Goal: Task Accomplishment & Management: Use online tool/utility

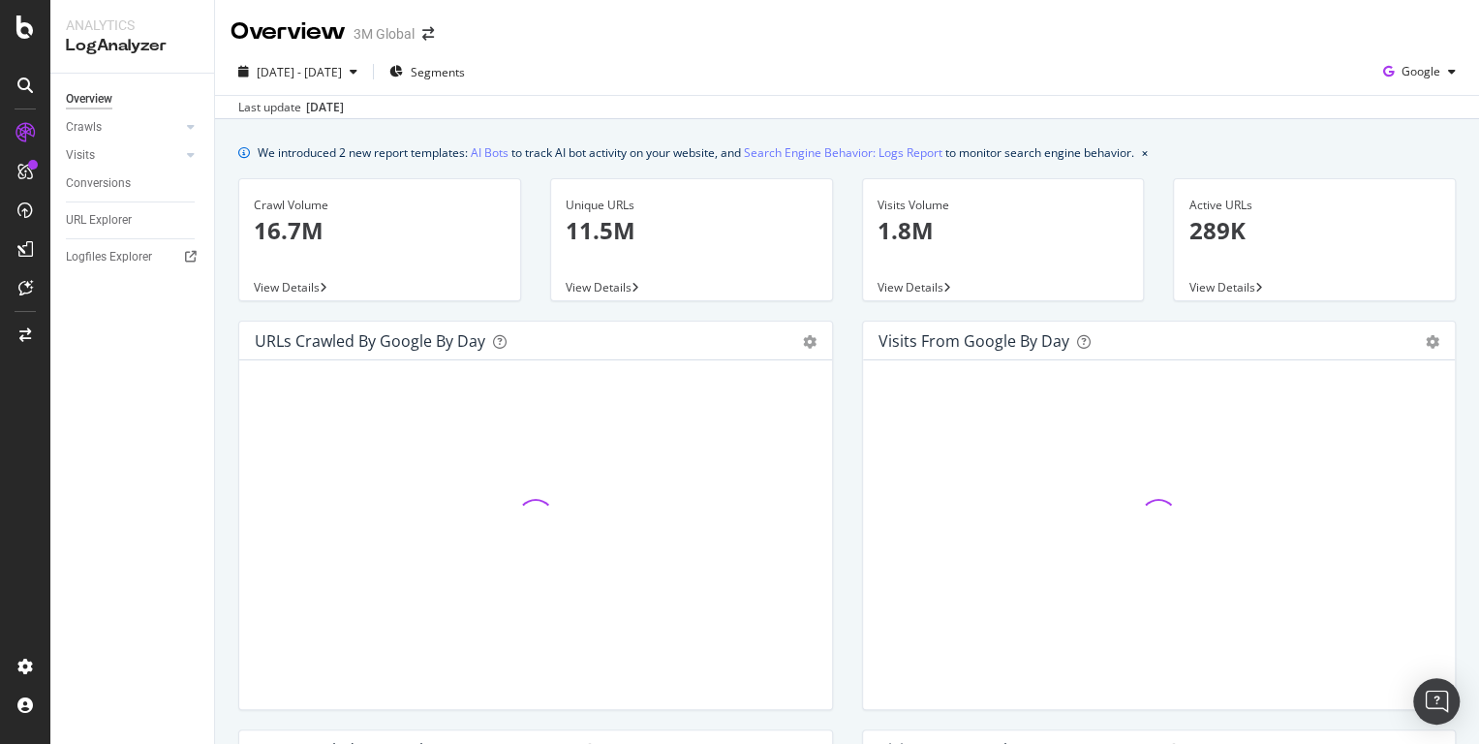
click at [23, 82] on icon at bounding box center [24, 84] width 15 height 15
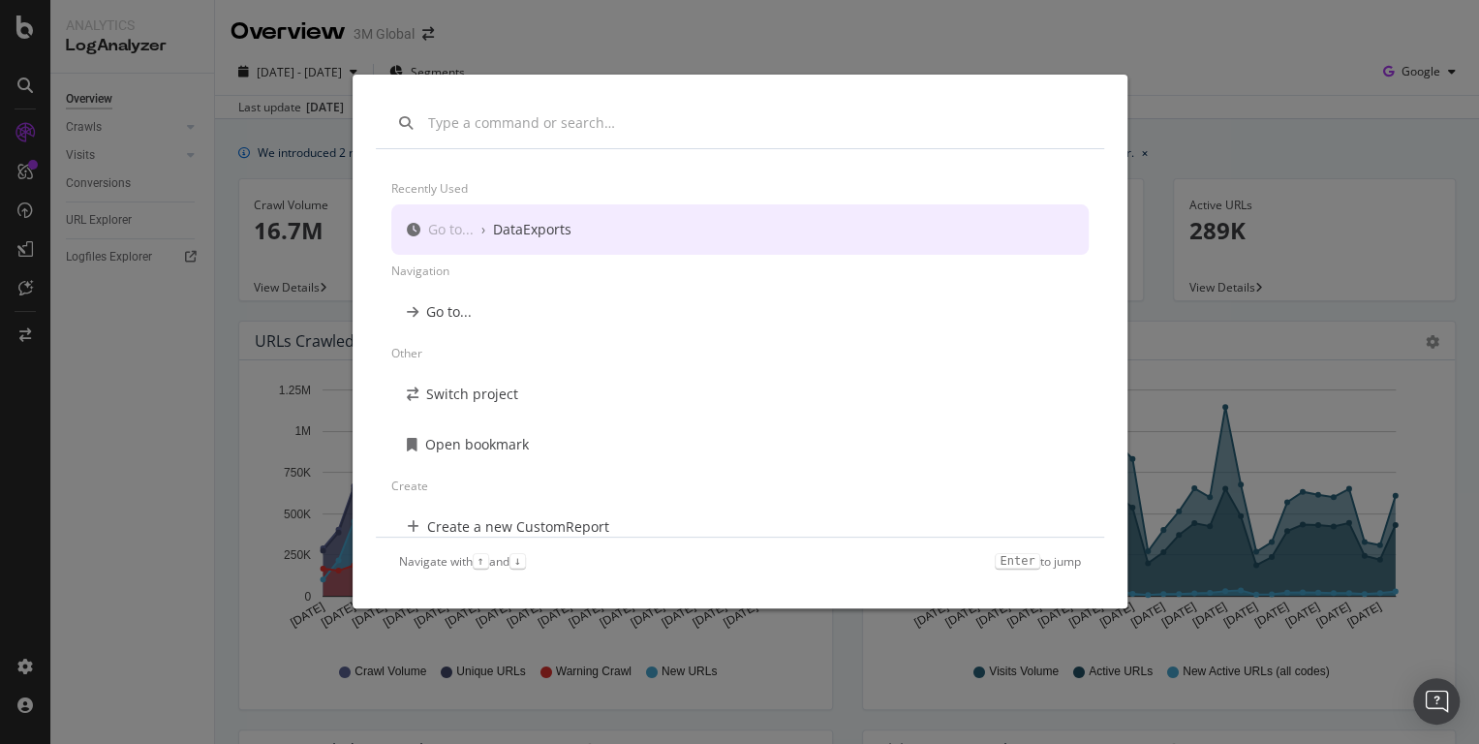
click at [205, 71] on div "Recently used Go to... › DataExports Navigation Go to... Other Switch project O…" at bounding box center [739, 372] width 1479 height 744
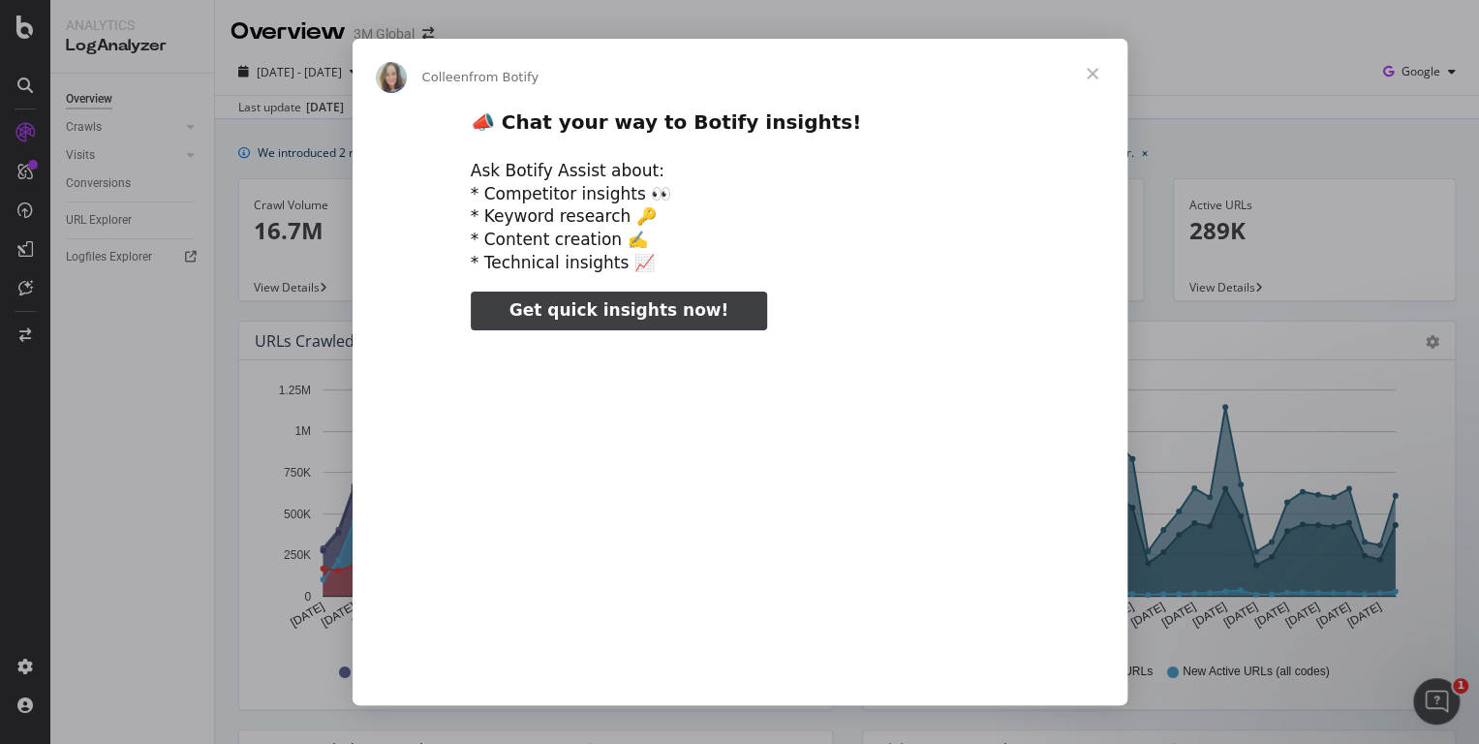
type input "3296666"
click at [26, 85] on div "Intercom messenger" at bounding box center [739, 372] width 1479 height 744
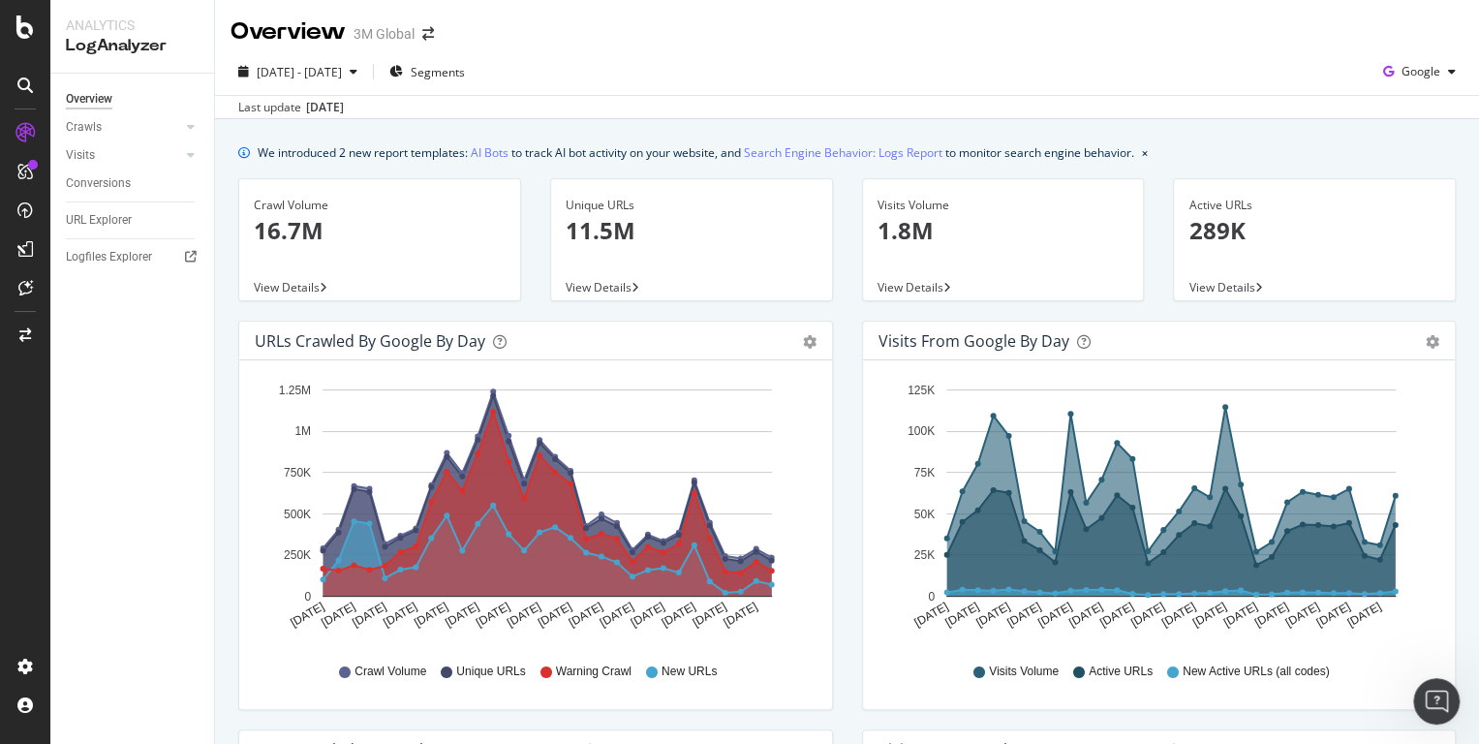
click at [26, 85] on icon at bounding box center [24, 84] width 15 height 15
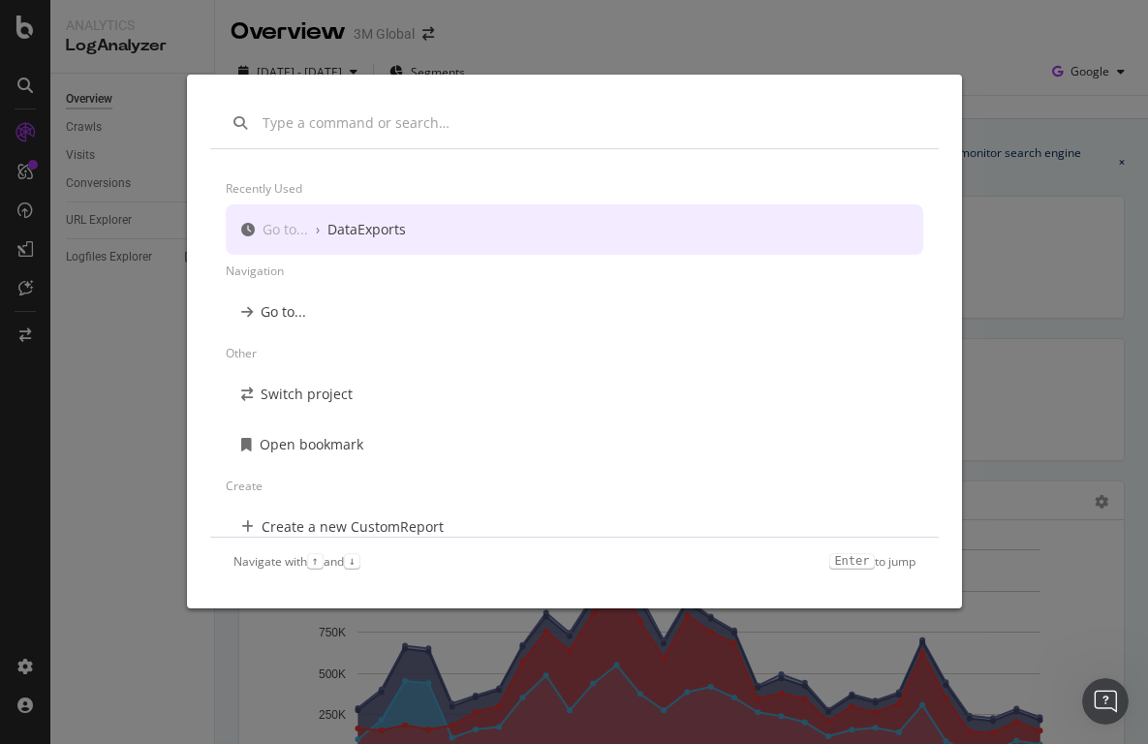
click at [25, 91] on div "Recently used Go to... › DataExports Navigation Go to... Other Switch project O…" at bounding box center [574, 372] width 1148 height 744
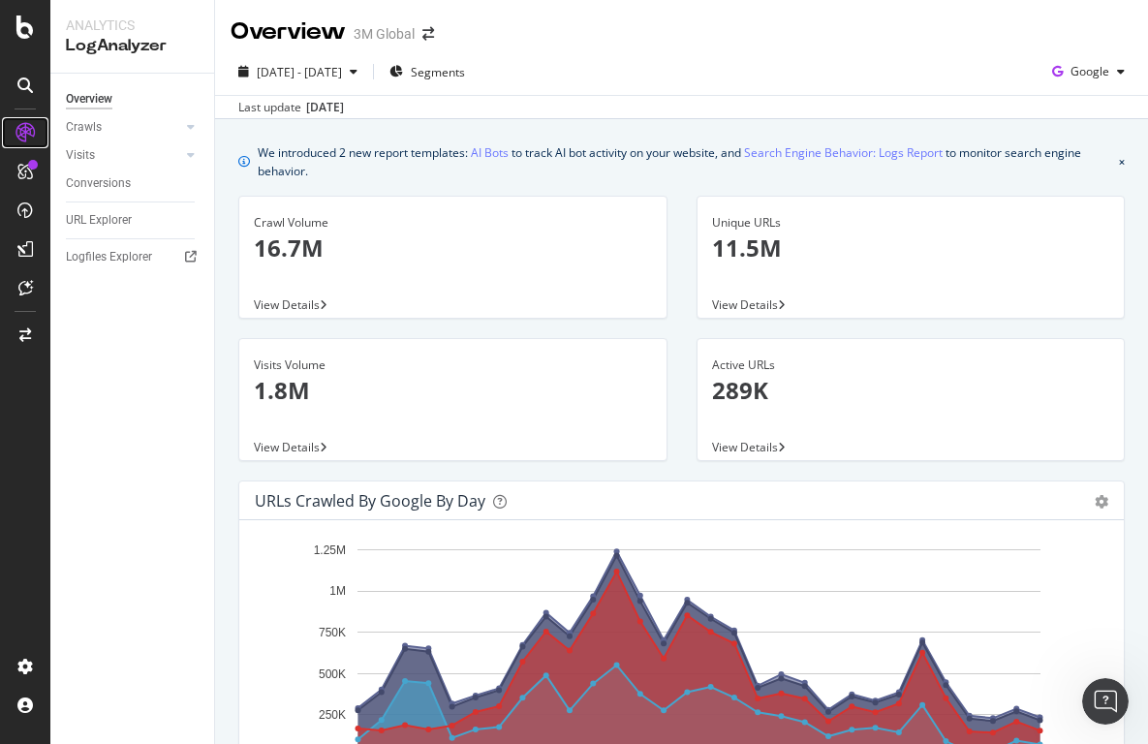
click at [28, 128] on icon at bounding box center [24, 132] width 19 height 19
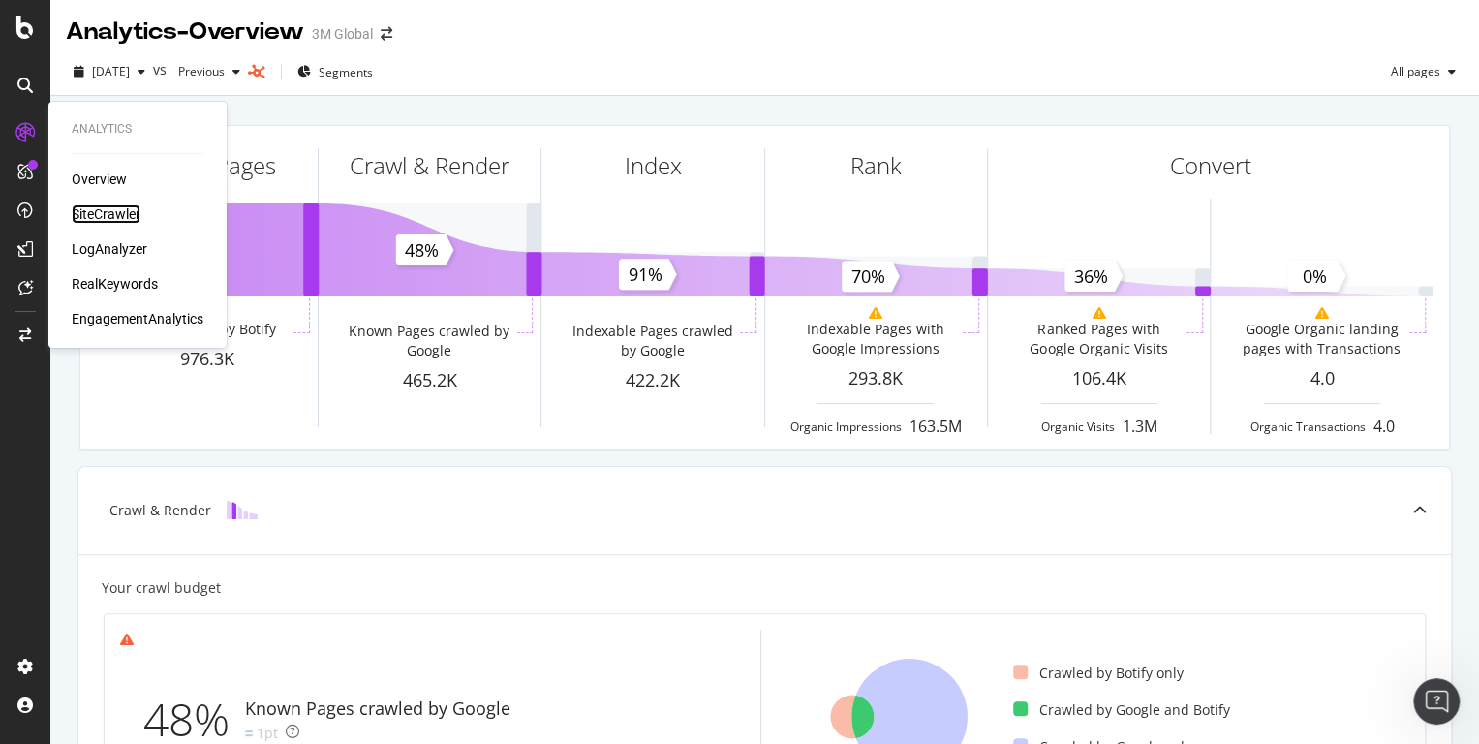
click at [97, 215] on div "SiteCrawler" at bounding box center [106, 213] width 69 height 19
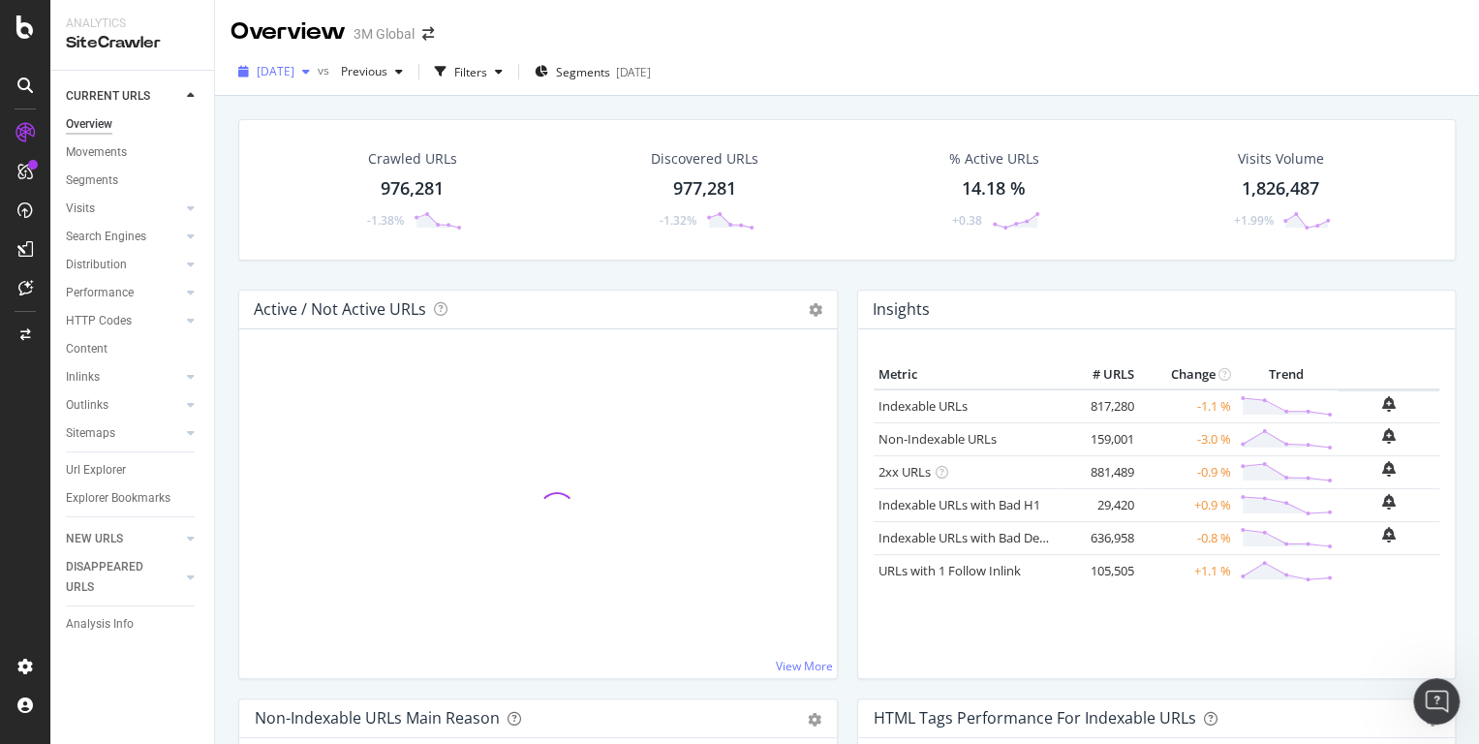
click at [294, 74] on span "2025 Sep. 21st" at bounding box center [276, 71] width 38 height 16
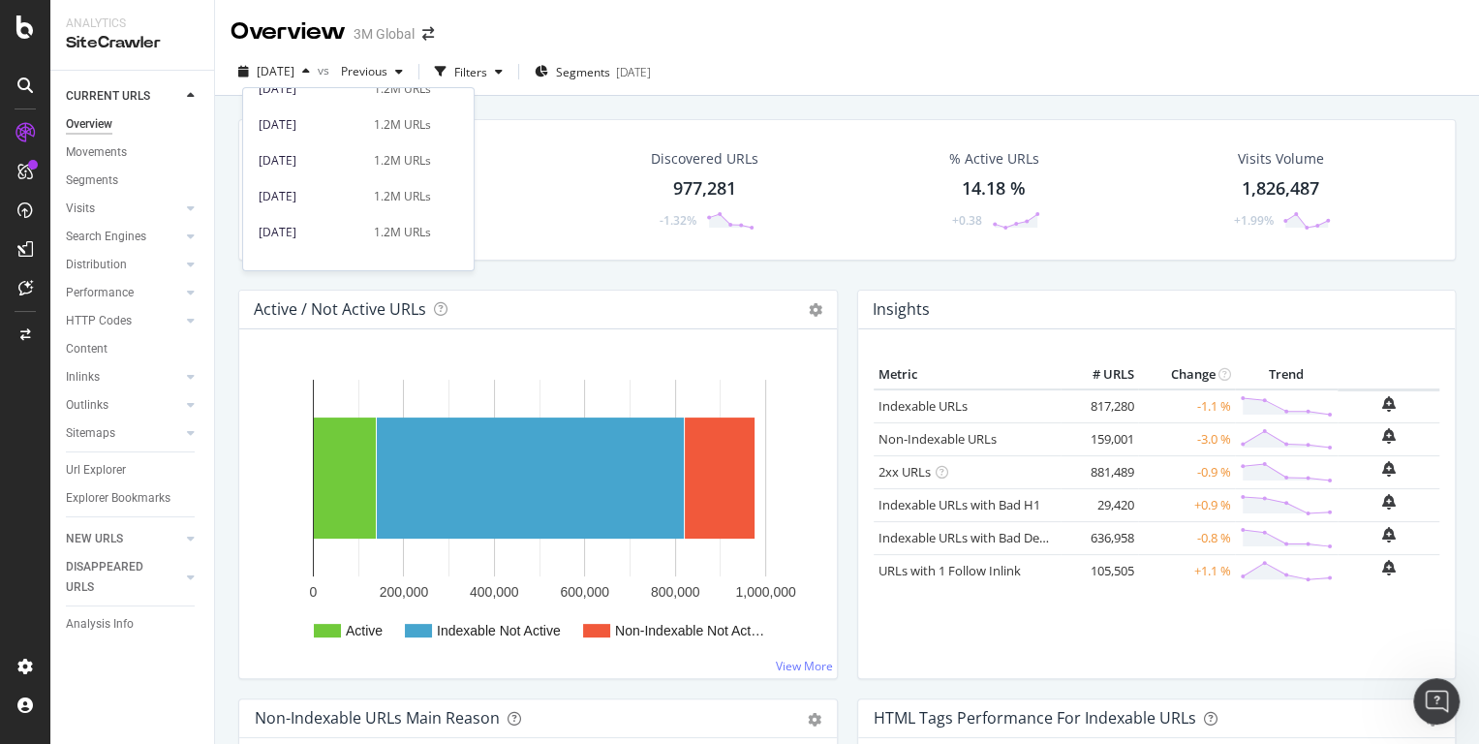
scroll to position [1099, 0]
click at [320, 180] on div "[DATE]" at bounding box center [311, 183] width 104 height 17
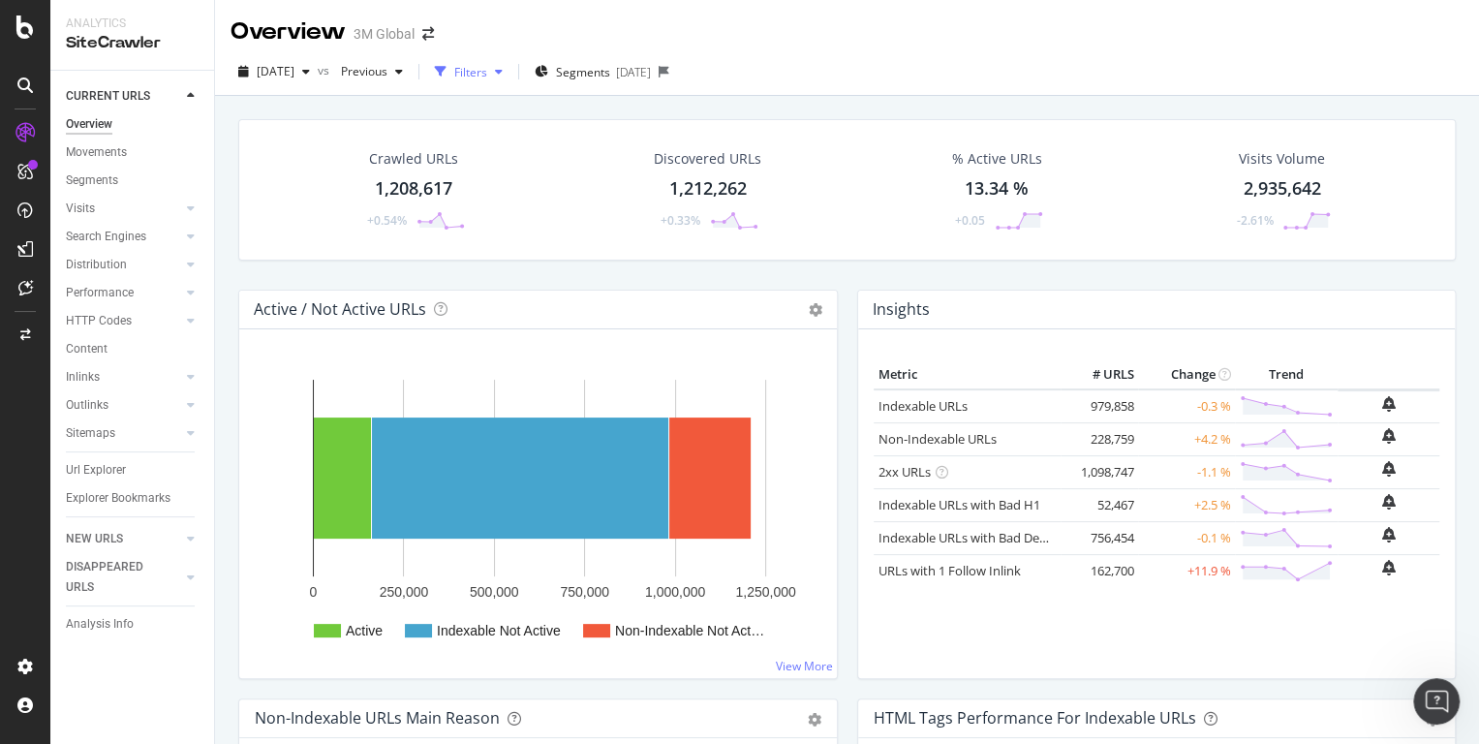
click at [454, 71] on div "button" at bounding box center [440, 71] width 27 height 27
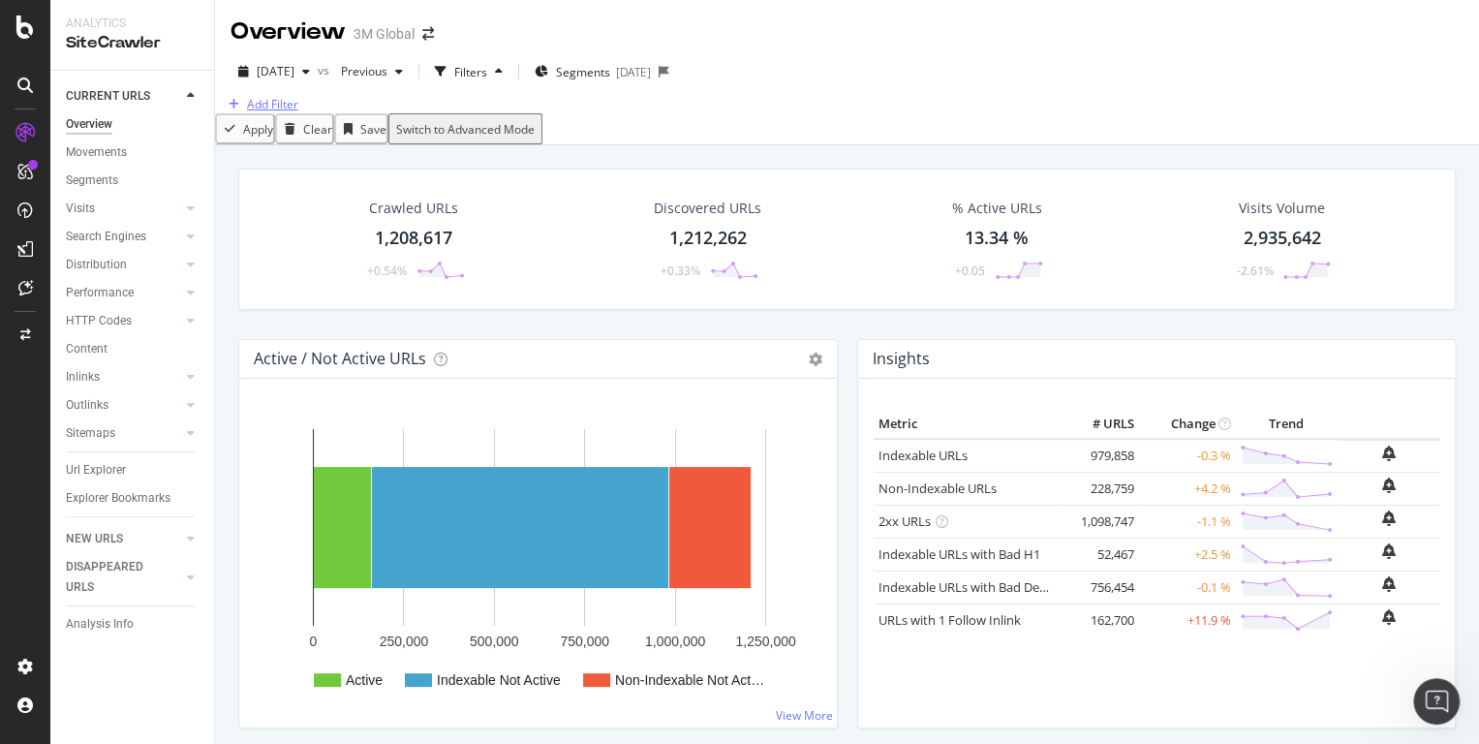
click at [271, 112] on div "Add Filter" at bounding box center [272, 104] width 51 height 16
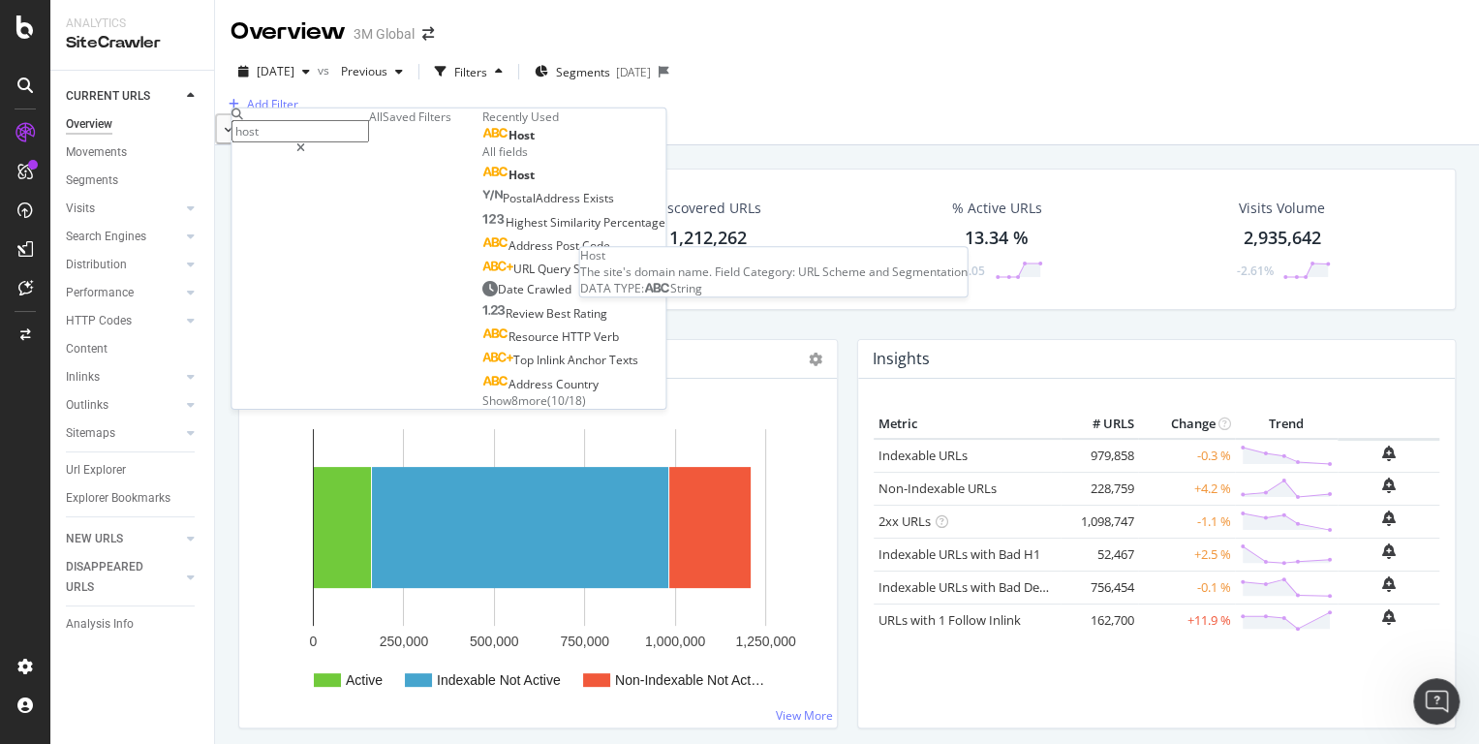
type input "host"
click at [482, 143] on div "Host" at bounding box center [508, 135] width 52 height 15
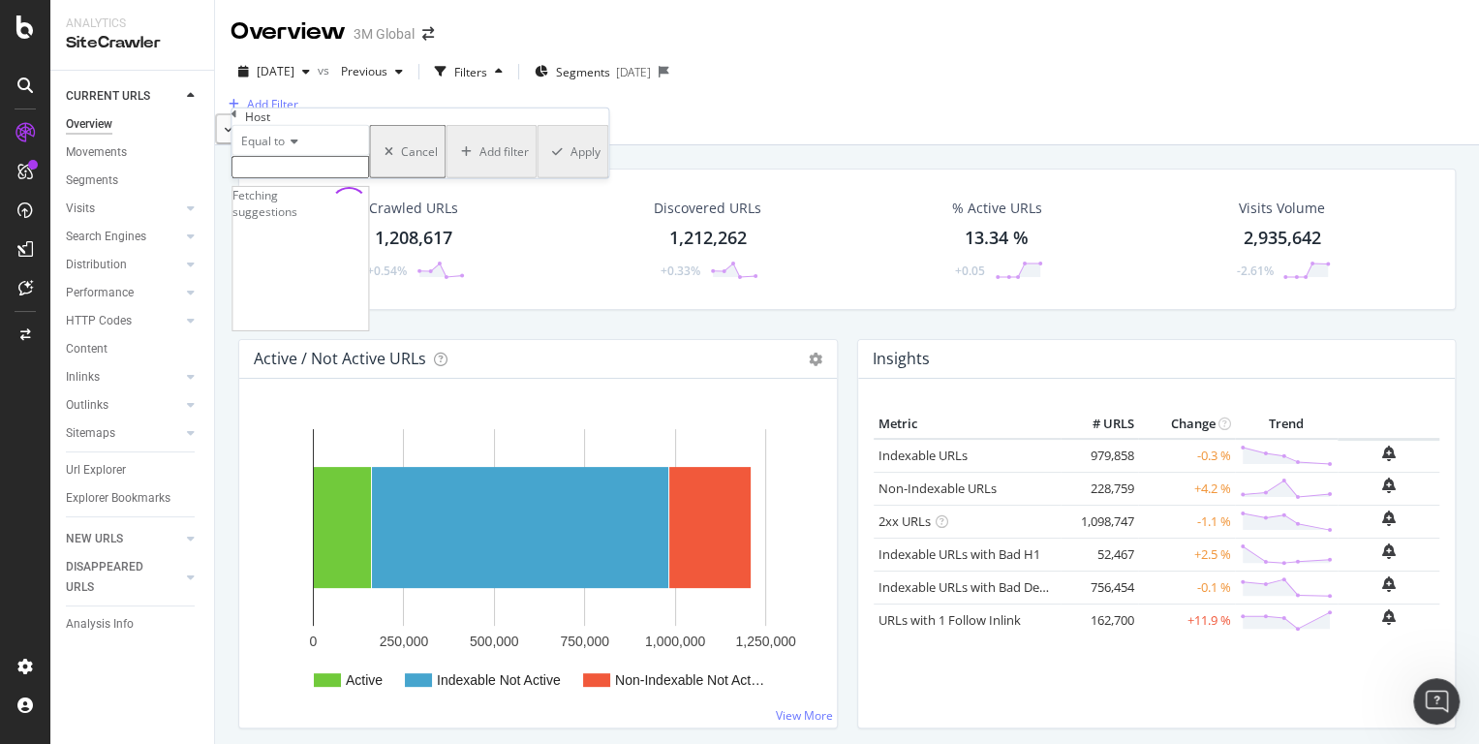
click at [328, 178] on input "text" at bounding box center [300, 167] width 138 height 22
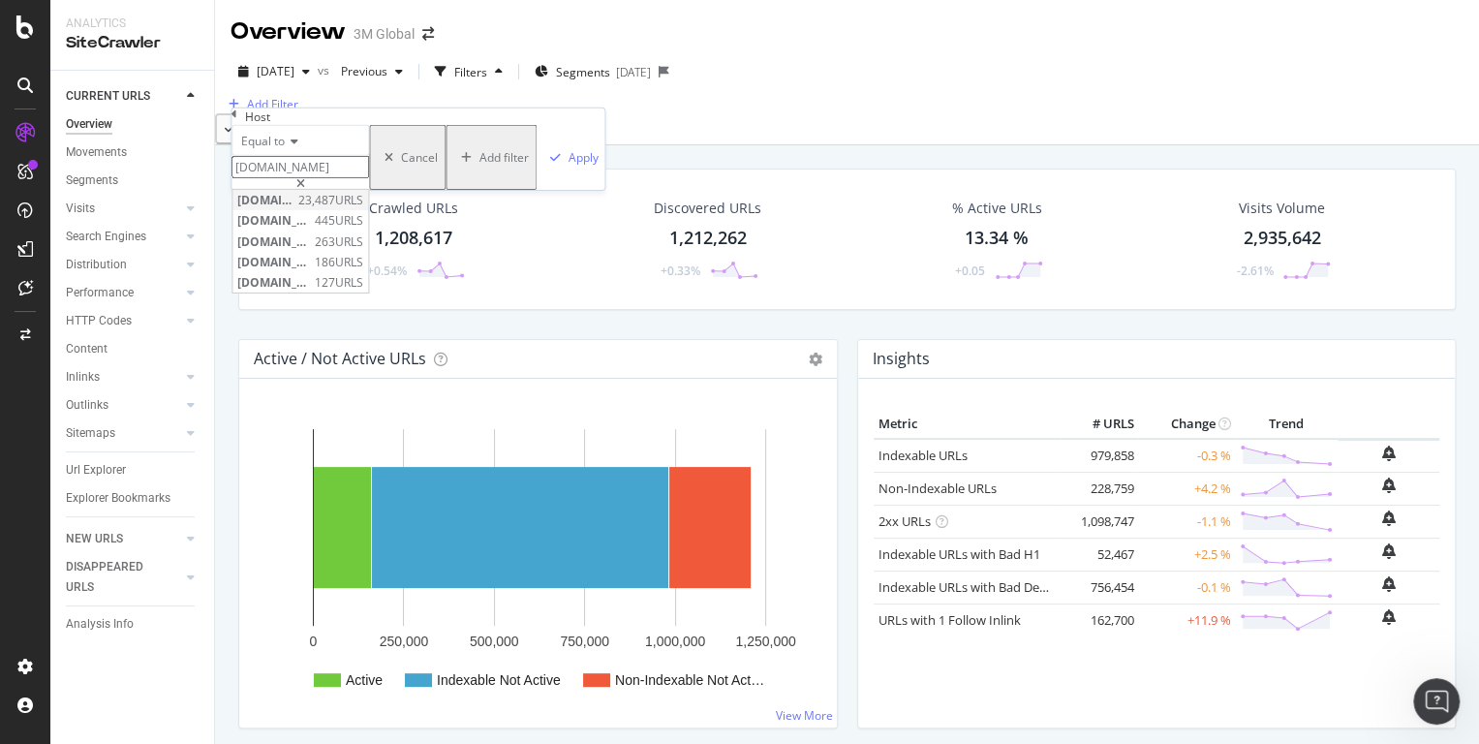
click at [293, 208] on span "www.3m.co.uk" at bounding box center [265, 200] width 56 height 16
type input "www.3m.co.uk"
click at [479, 166] on div "Add filter" at bounding box center [503, 157] width 49 height 16
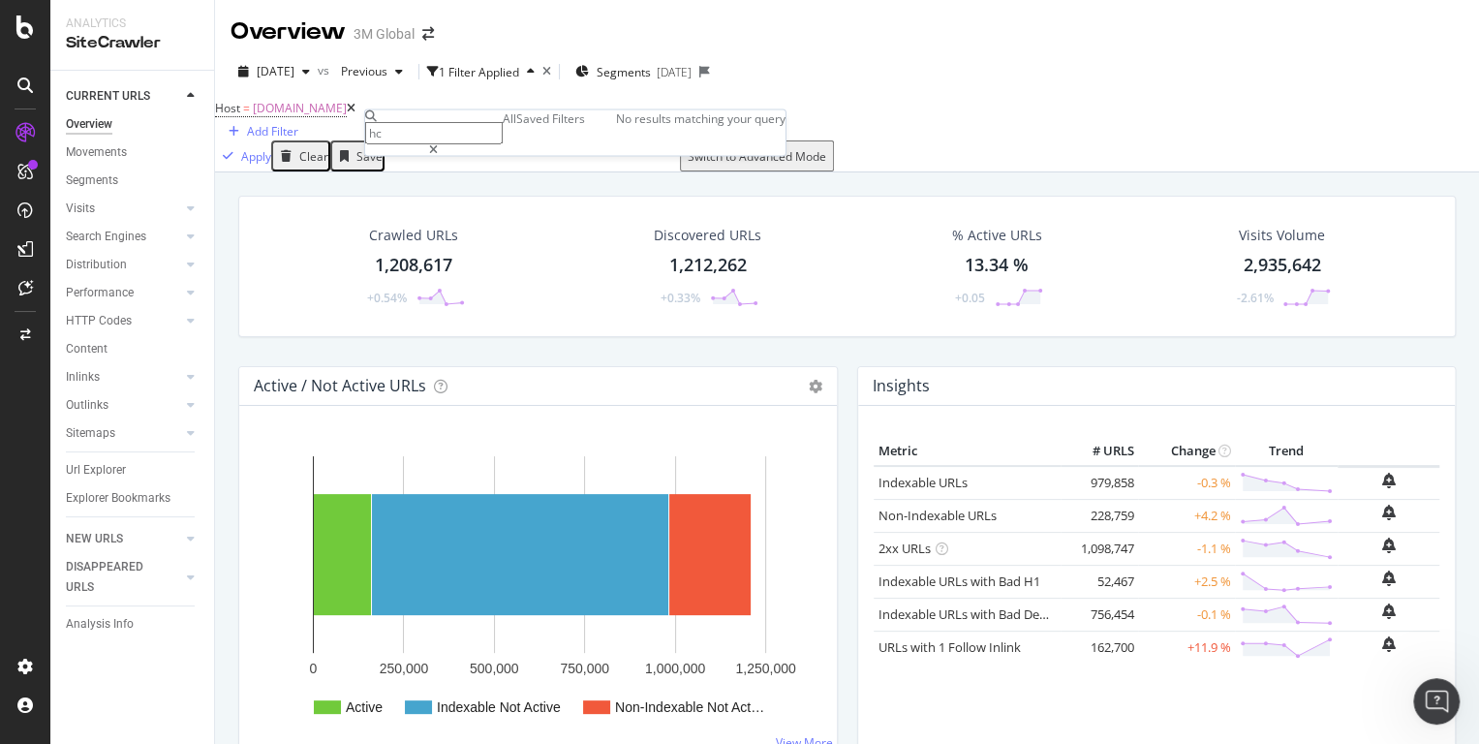
type input "h"
type input "business"
click at [642, 145] on span "DCSext.Business" at bounding box center [691, 137] width 98 height 16
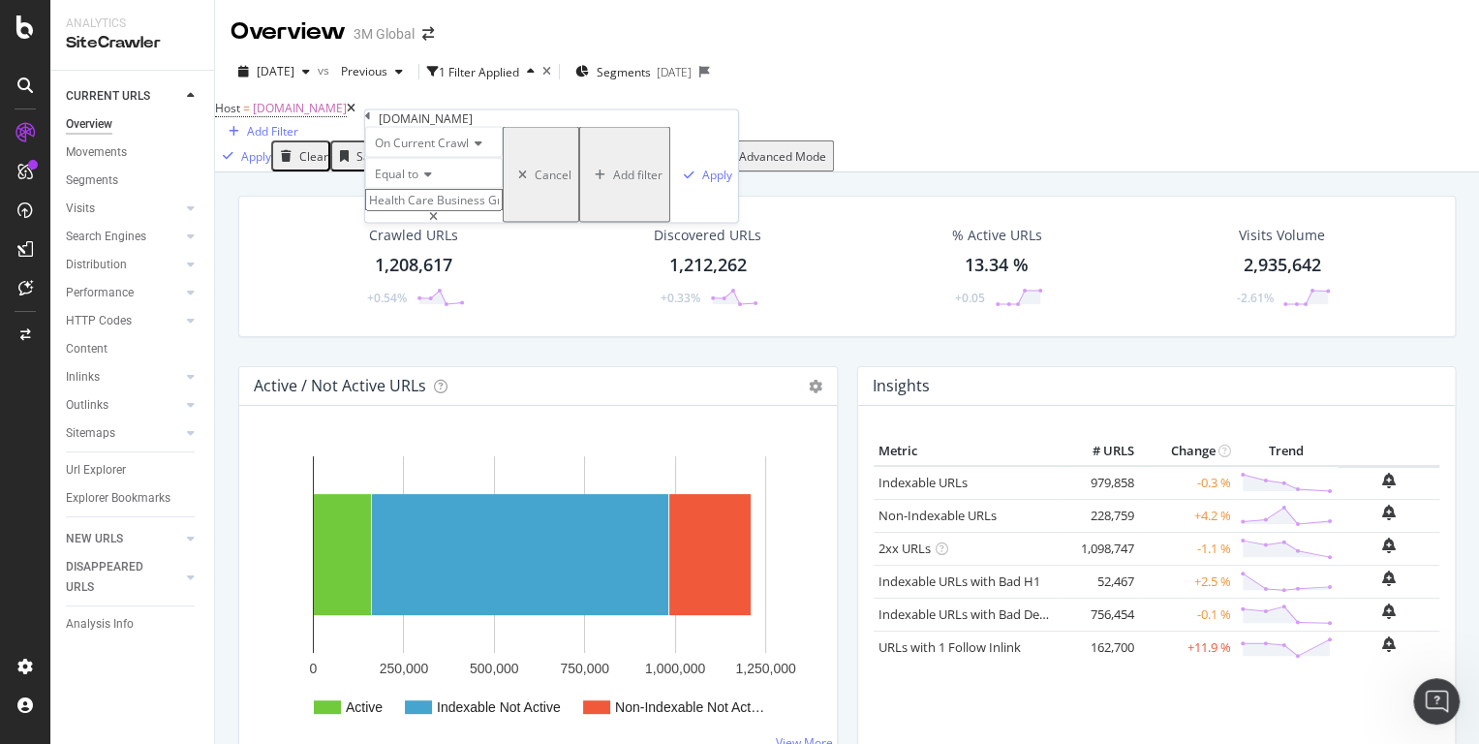
click at [613, 183] on div "Add filter" at bounding box center [637, 175] width 49 height 16
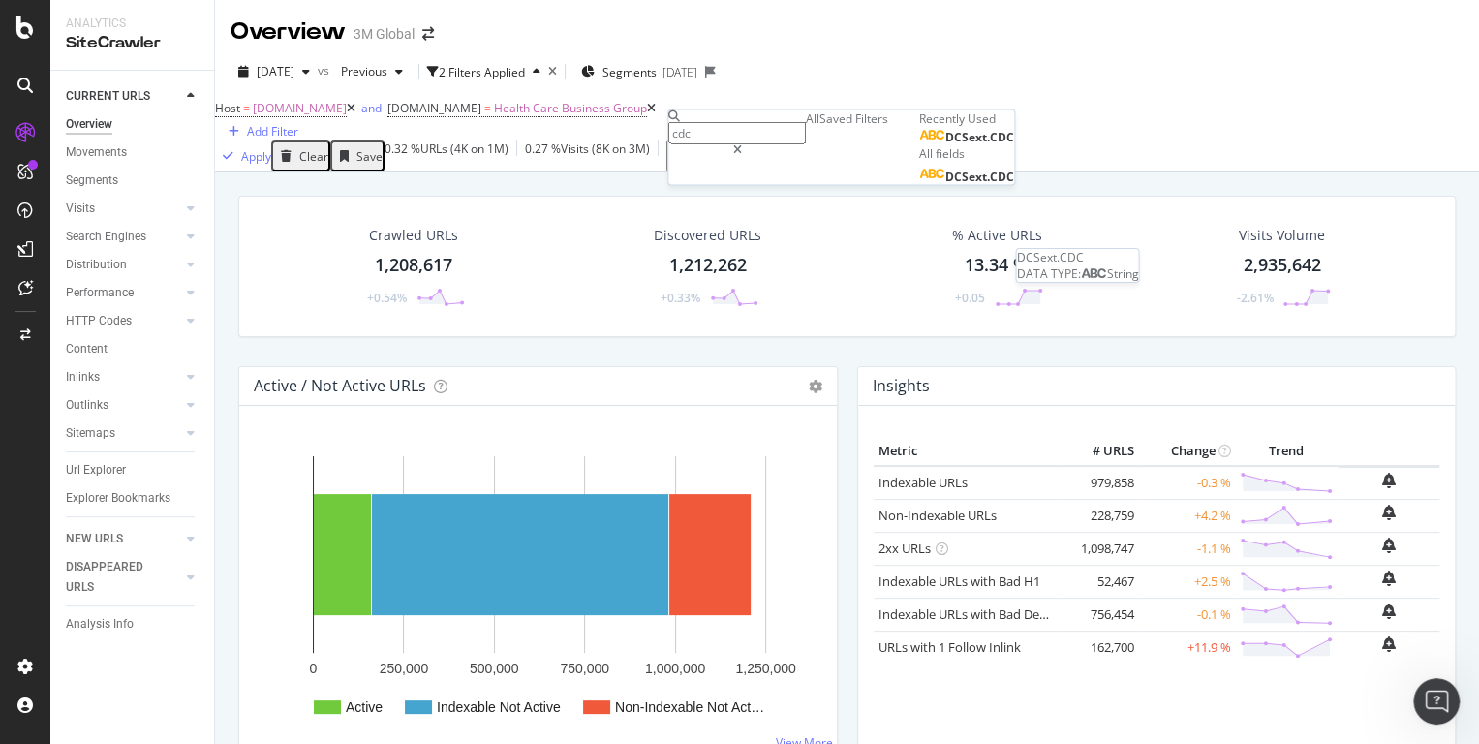
type input "cdc"
click at [945, 145] on span "DCSext.CDC" at bounding box center [979, 137] width 69 height 16
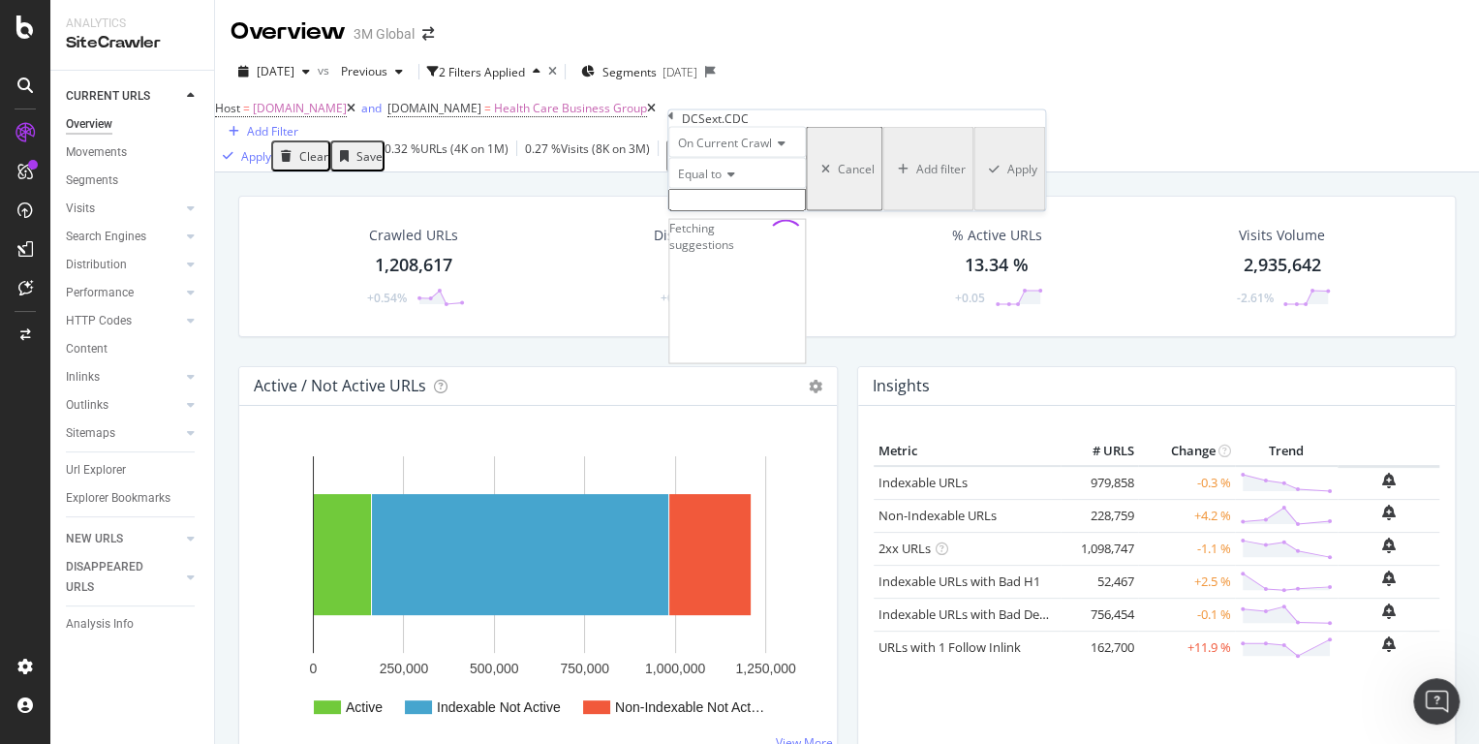
click at [751, 211] on input "text" at bounding box center [737, 200] width 138 height 22
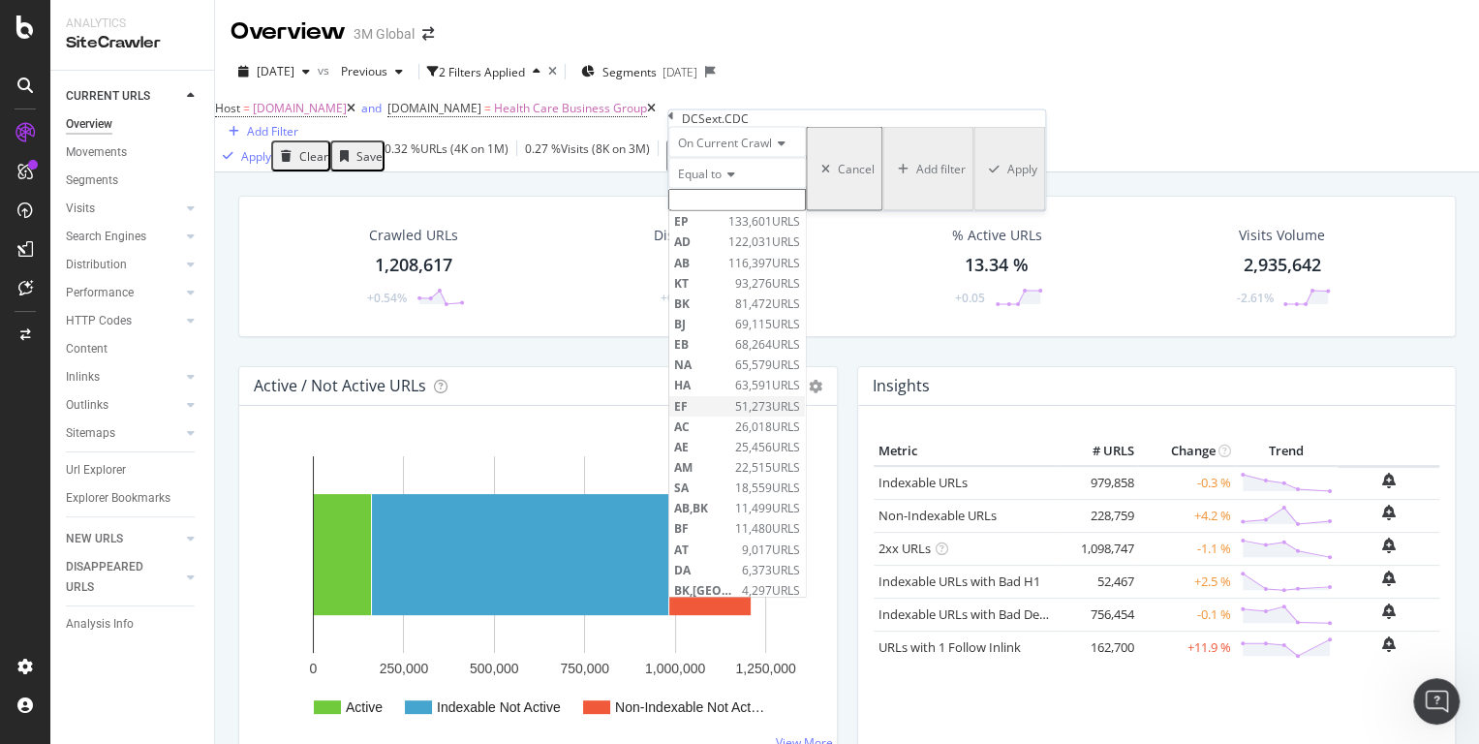
click at [719, 414] on span "EF" at bounding box center [702, 405] width 56 height 16
type input "EF"
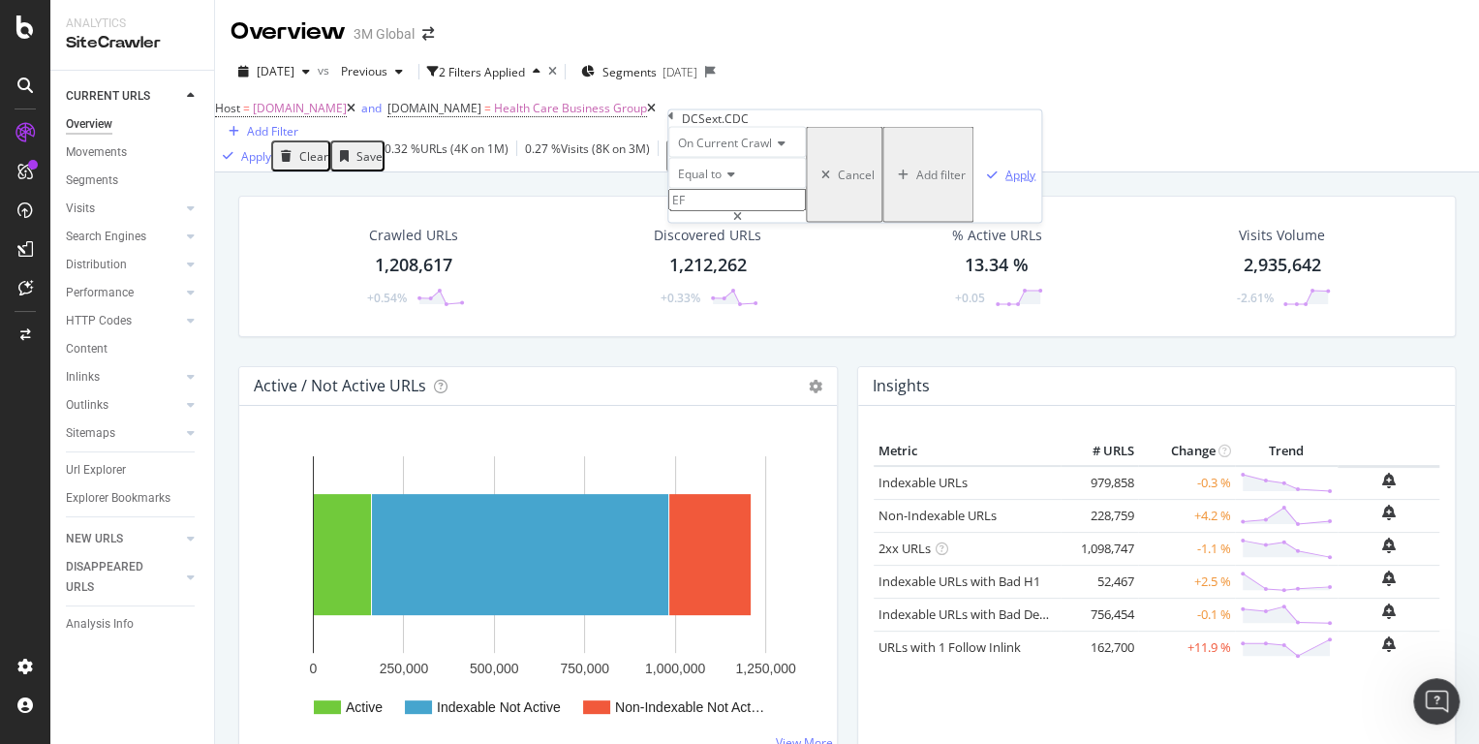
click at [1005, 183] on div "Apply" at bounding box center [1020, 175] width 30 height 16
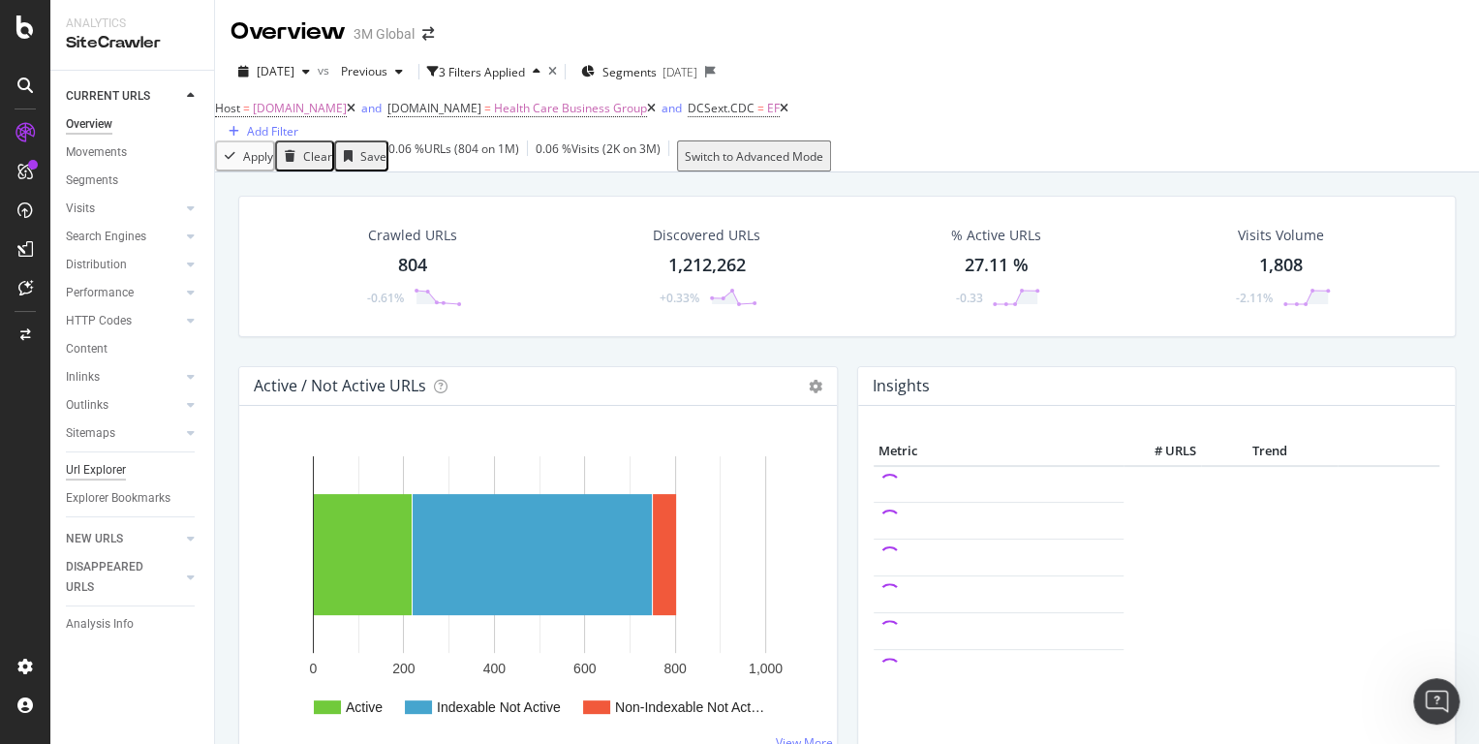
click at [117, 462] on div "Url Explorer" at bounding box center [96, 470] width 60 height 20
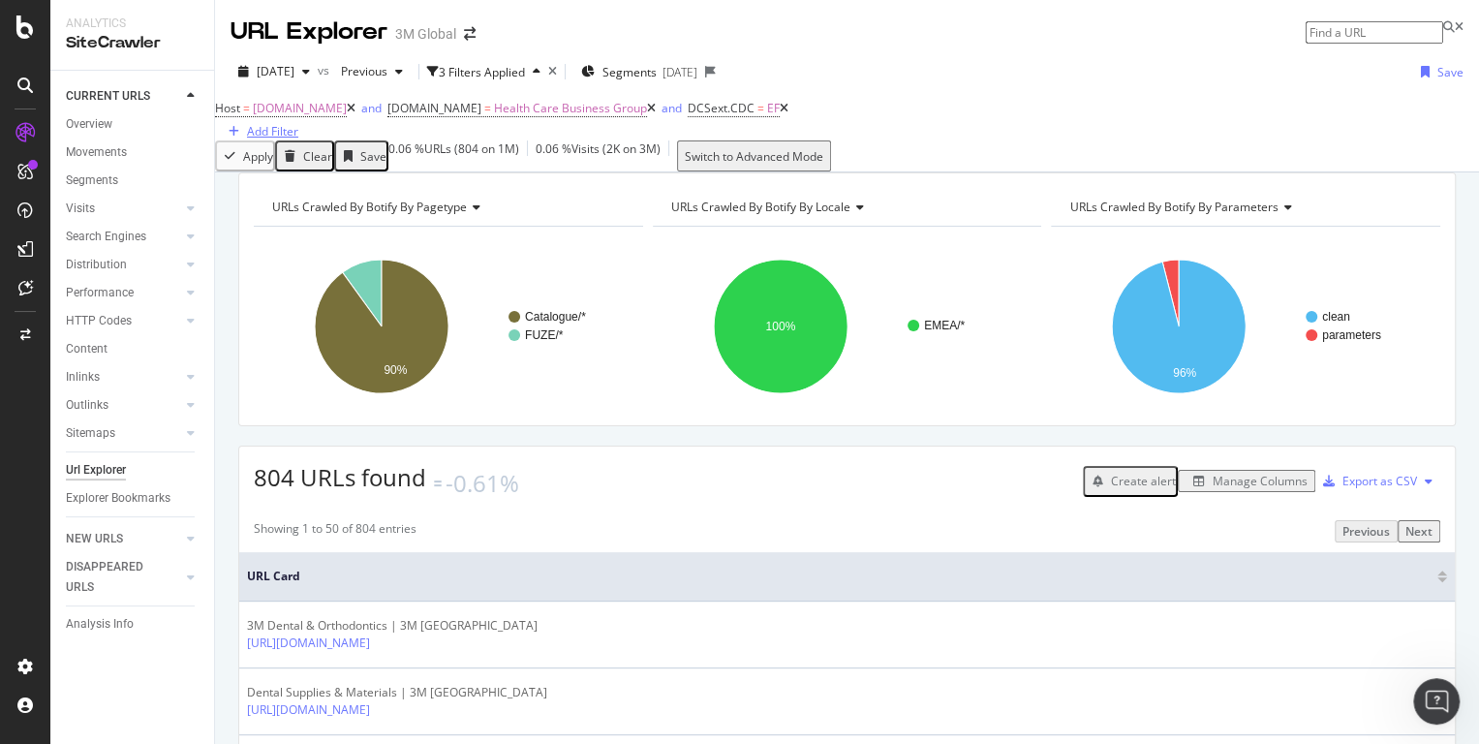
drag, startPoint x: 850, startPoint y: 138, endPoint x: 853, endPoint y: 126, distance: 12.0
click at [788, 126] on div "Host = www.3m.co.uk and DCSext.Business = Health Care Business Group and DCSext…" at bounding box center [501, 118] width 573 height 46
click at [298, 126] on div "Add Filter" at bounding box center [272, 131] width 51 height 16
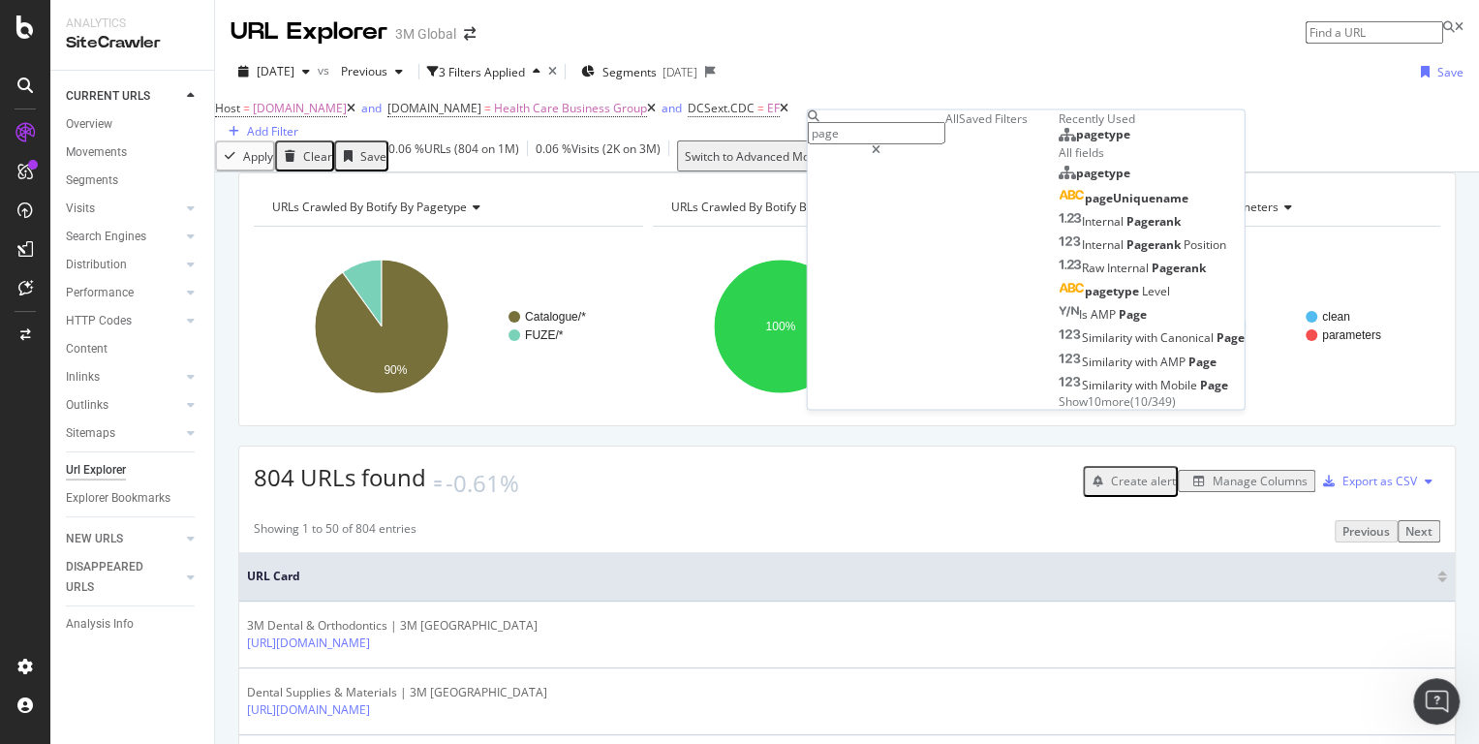
type input "page"
drag, startPoint x: 875, startPoint y: 279, endPoint x: 892, endPoint y: 266, distance: 21.5
click at [1059, 144] on div "pagetype pagetype DATA TYPE: Tree" at bounding box center [1152, 135] width 186 height 17
click at [1076, 142] on span "pagetype" at bounding box center [1103, 134] width 54 height 16
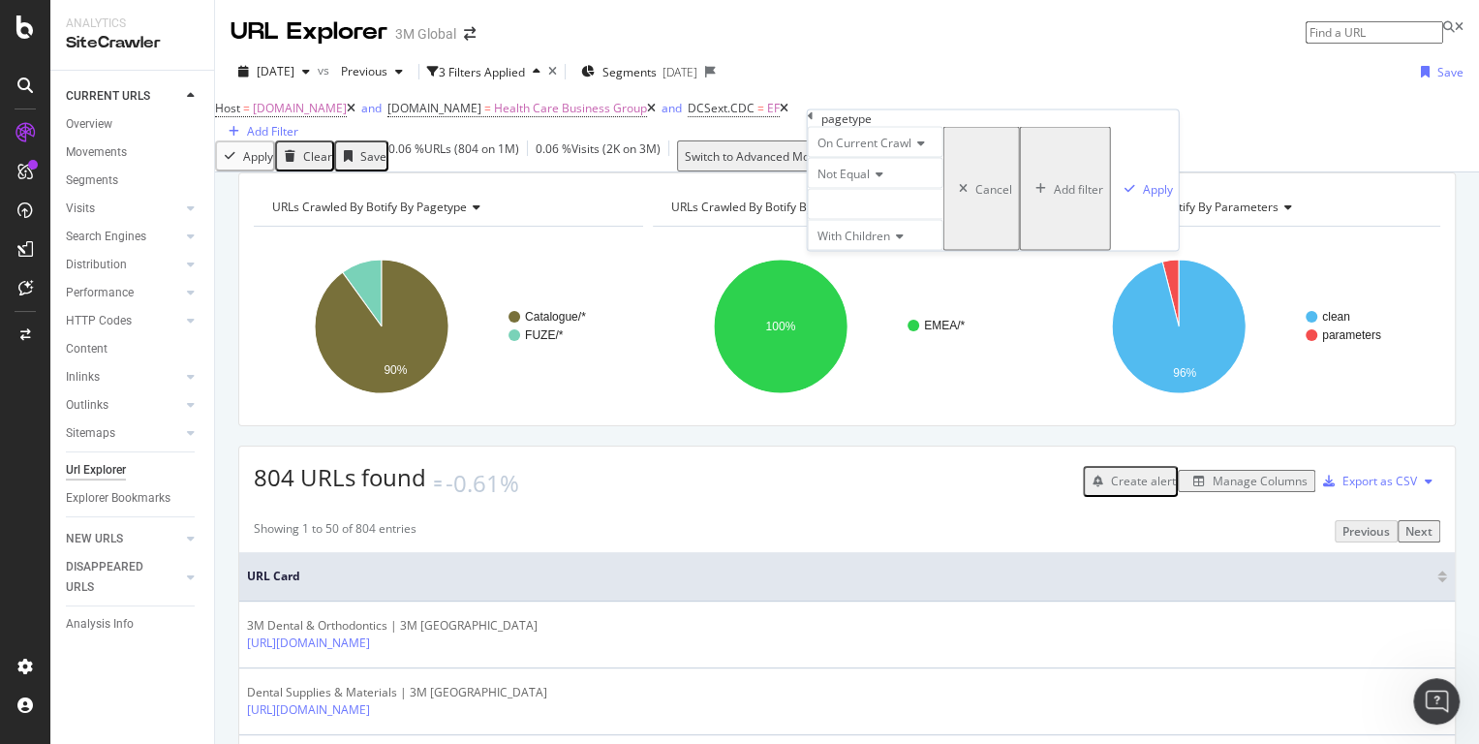
click at [879, 220] on div at bounding box center [876, 204] width 136 height 31
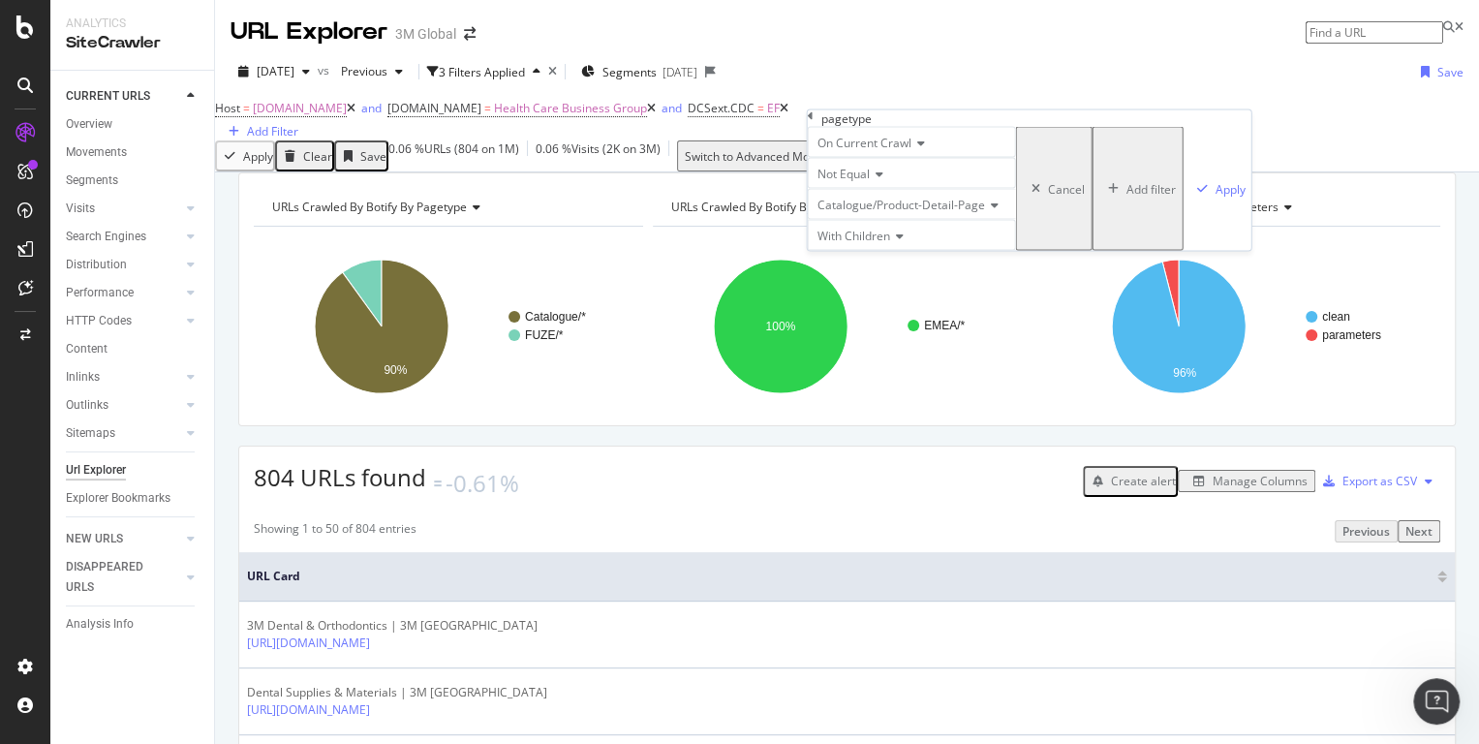
click at [870, 182] on span "Not Equal" at bounding box center [843, 174] width 52 height 16
click at [867, 209] on div "Equal" at bounding box center [912, 199] width 206 height 20
click at [906, 213] on span "Catalogue/Product-Detail-Page" at bounding box center [901, 205] width 168 height 16
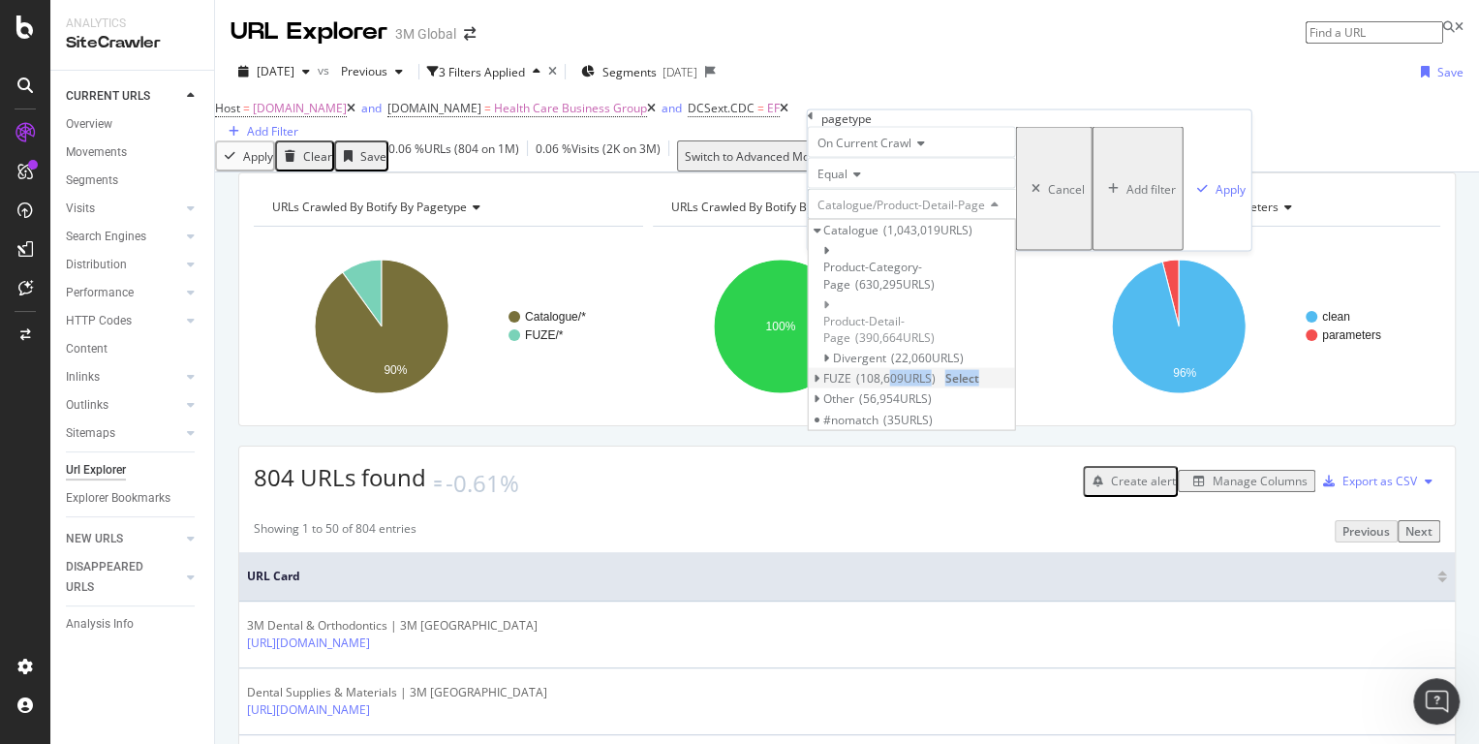
drag, startPoint x: 906, startPoint y: 355, endPoint x: 1032, endPoint y: 363, distance: 127.1
click at [1015, 368] on div "FUZE 108,609 URLS Select" at bounding box center [912, 378] width 206 height 20
drag, startPoint x: 1032, startPoint y: 363, endPoint x: 991, endPoint y: 356, distance: 42.2
click at [991, 368] on div "FUZE 108,609 URLS Select" at bounding box center [912, 378] width 206 height 20
click at [979, 370] on span "Select" at bounding box center [962, 378] width 34 height 16
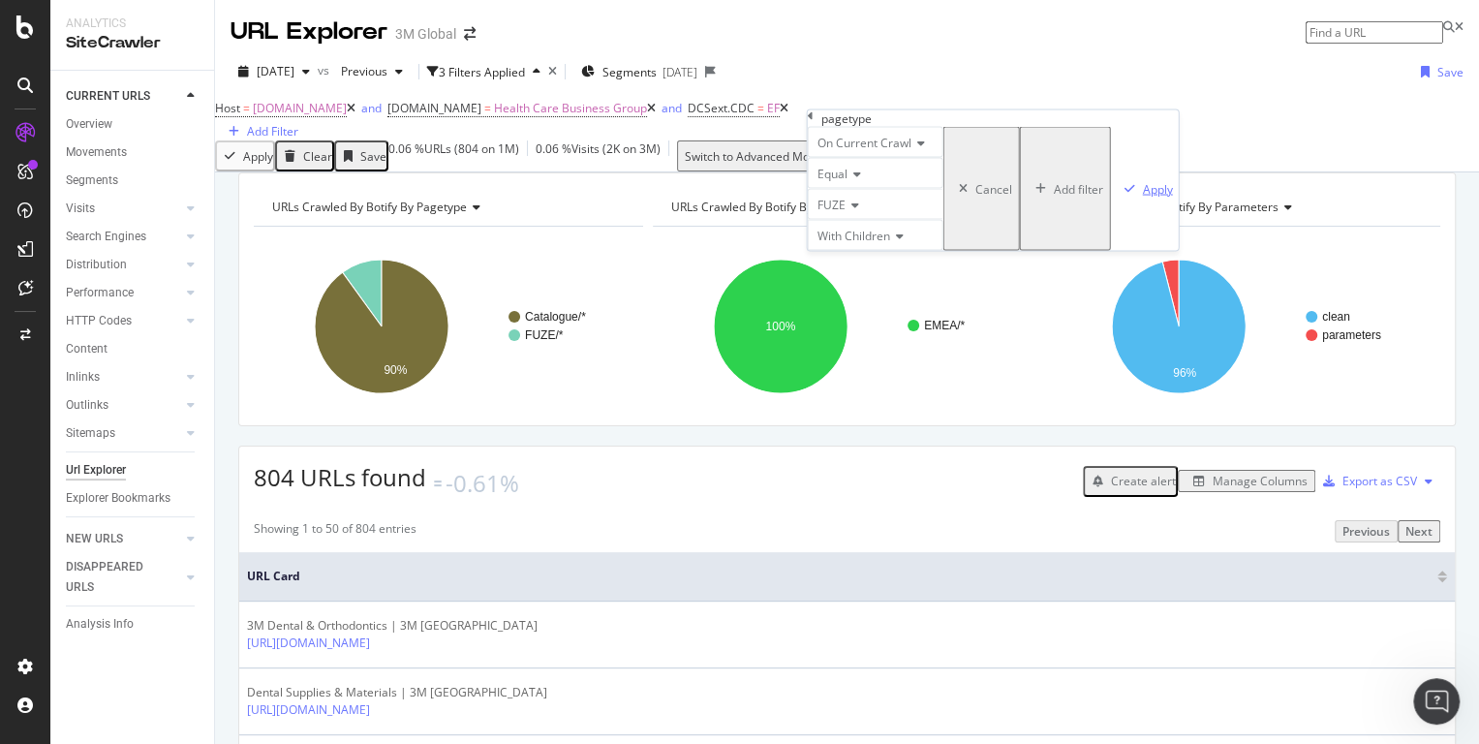
click at [1143, 197] on div "Apply" at bounding box center [1158, 188] width 30 height 16
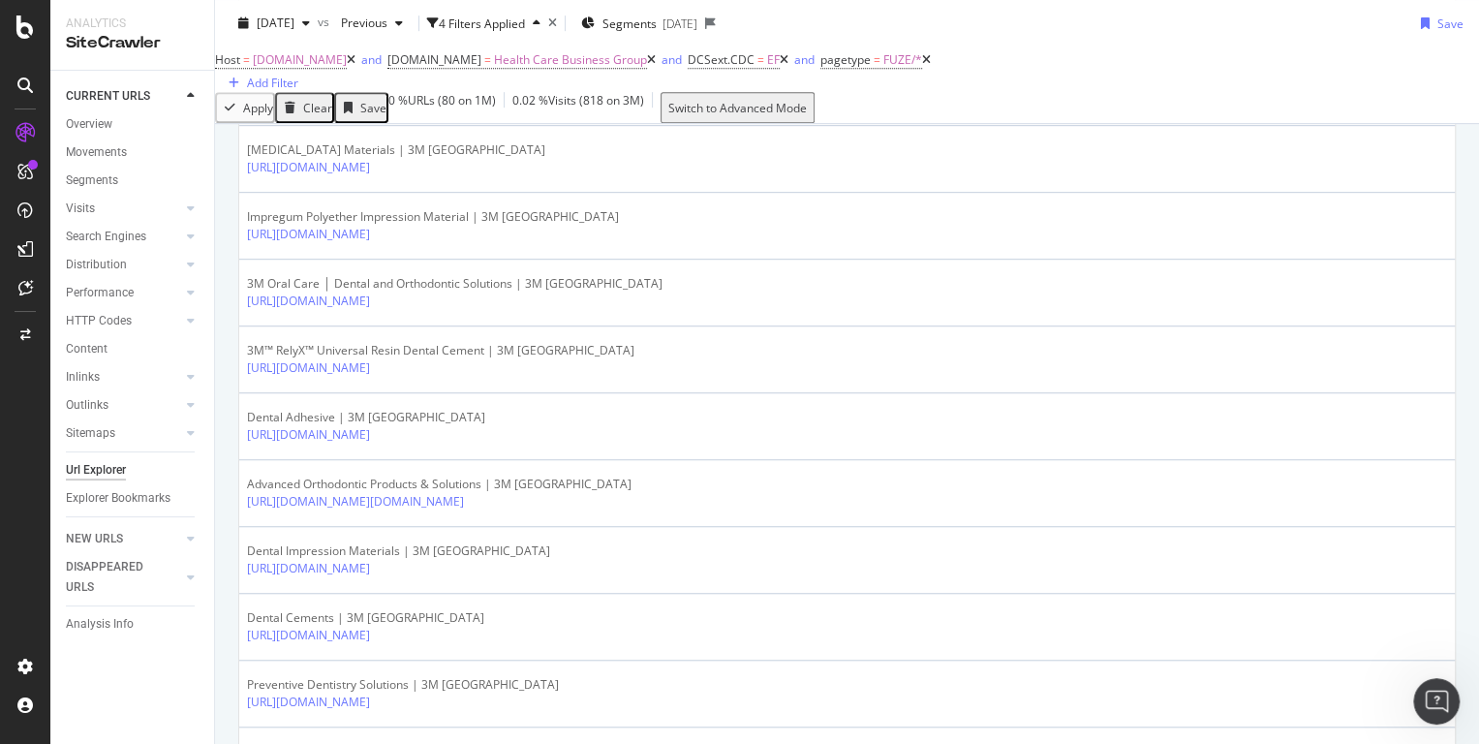
scroll to position [713, 0]
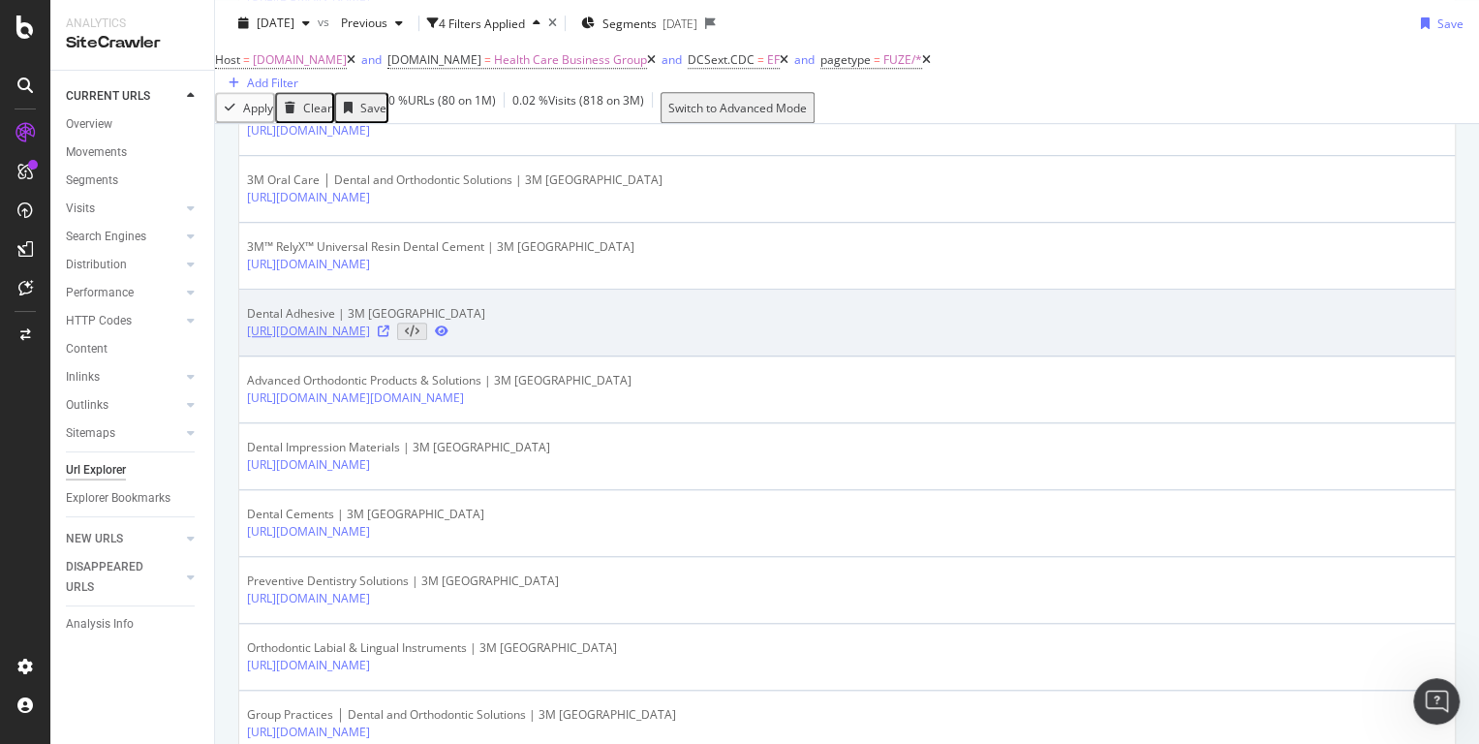
click at [370, 340] on link "[URL][DOMAIN_NAME]" at bounding box center [308, 330] width 123 height 17
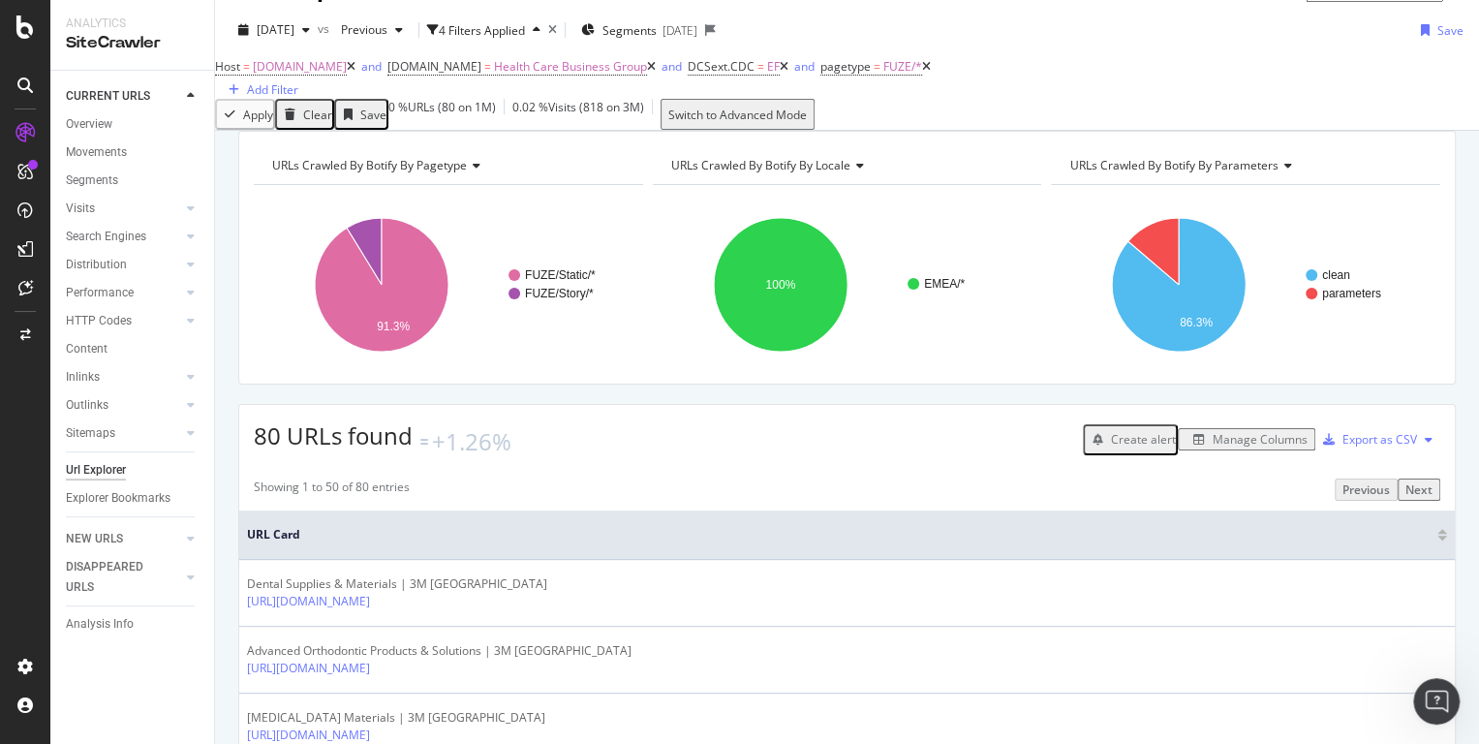
scroll to position [23, 0]
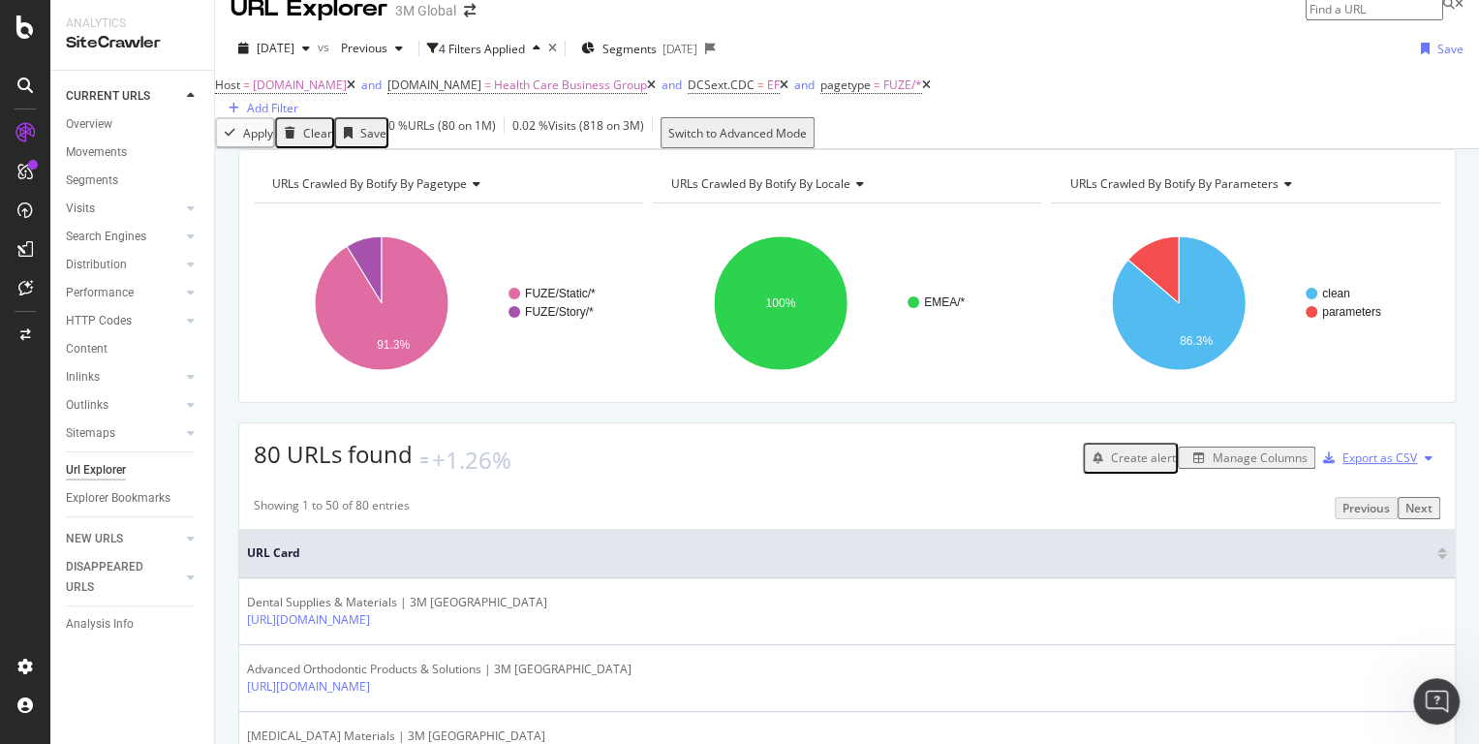
click at [1344, 473] on div "Export as CSV" at bounding box center [1366, 458] width 102 height 29
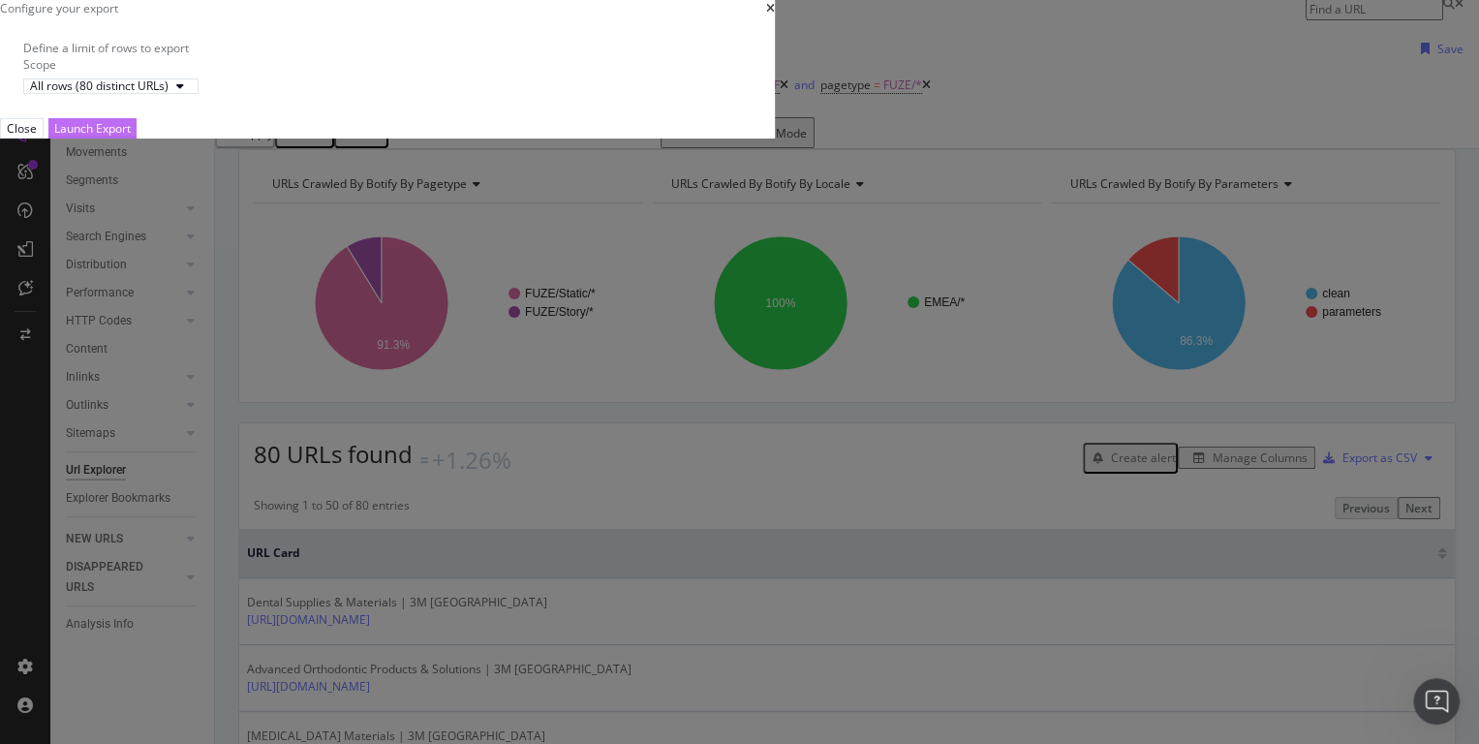
click at [131, 137] on div "Launch Export" at bounding box center [92, 128] width 77 height 16
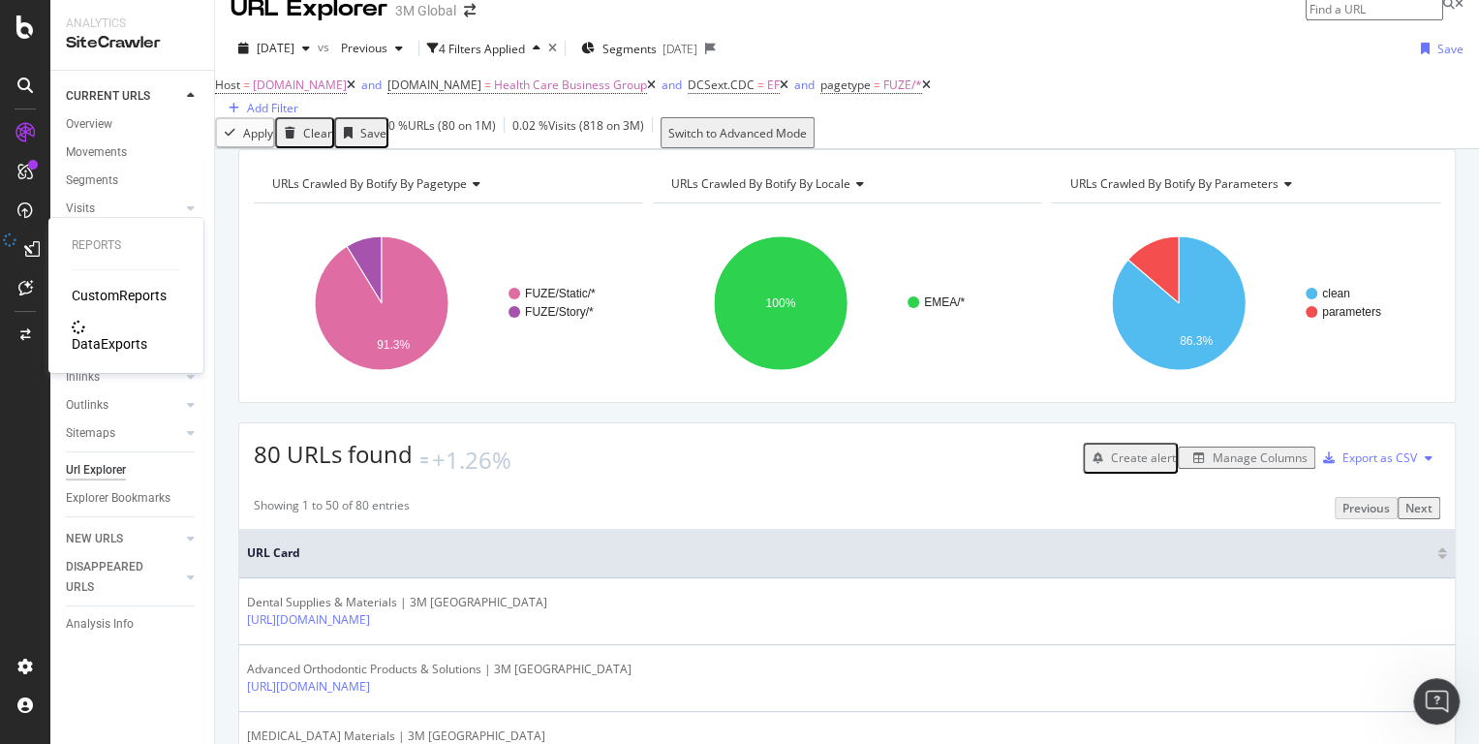
click at [95, 334] on div "DataExports" at bounding box center [110, 343] width 76 height 19
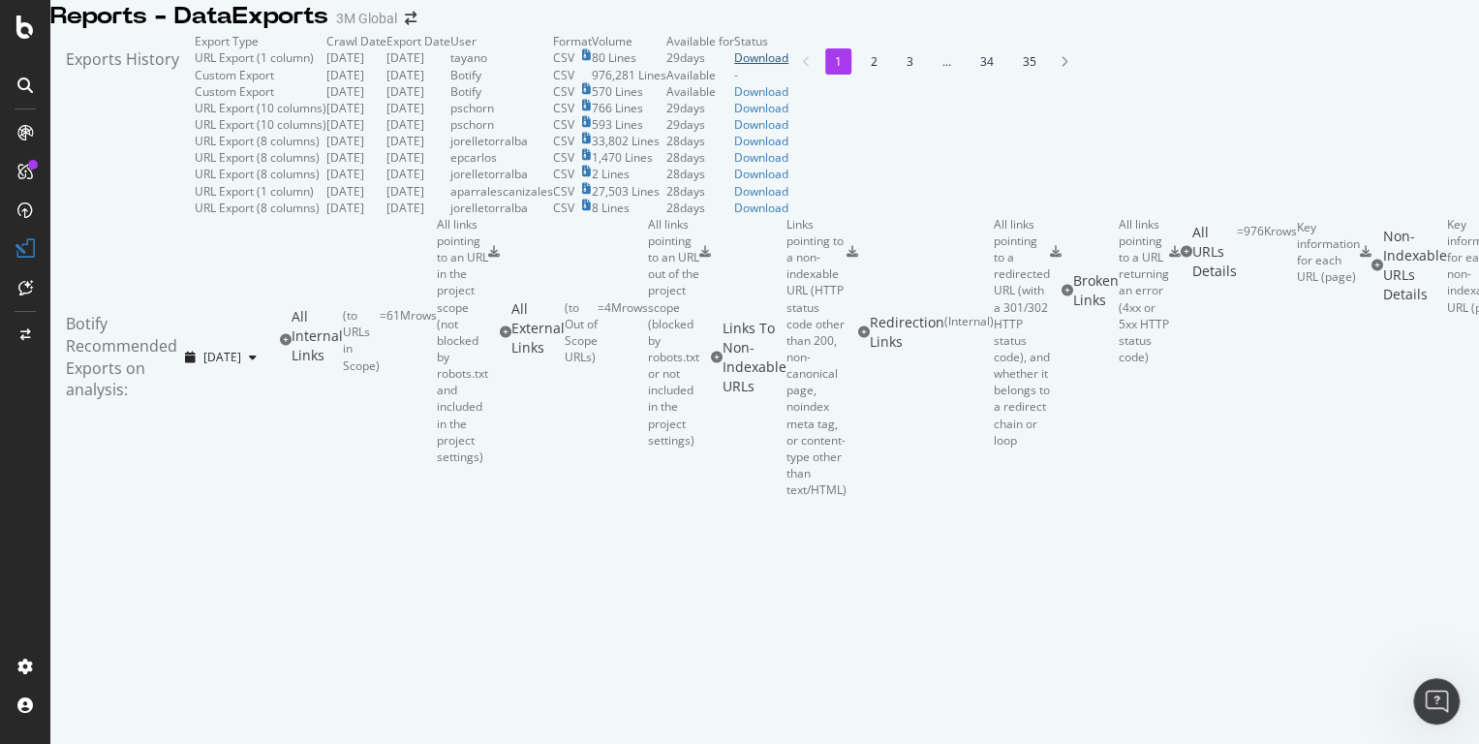
click at [788, 66] on div "Download" at bounding box center [761, 57] width 54 height 16
